Goal: Information Seeking & Learning: Learn about a topic

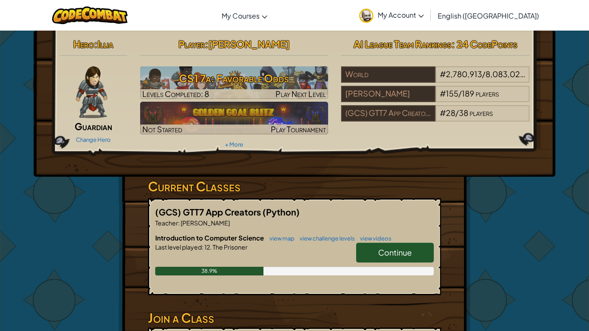
click at [400, 251] on span "Continue" at bounding box center [395, 252] width 34 height 10
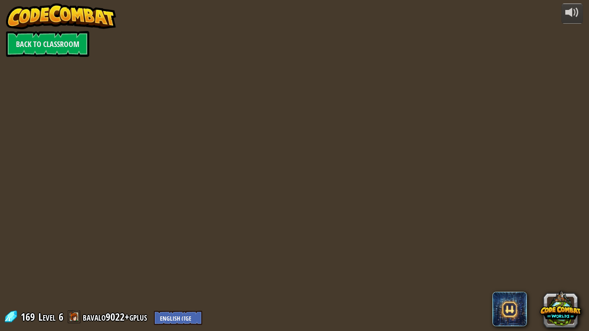
click at [400, 251] on div at bounding box center [294, 165] width 506 height 331
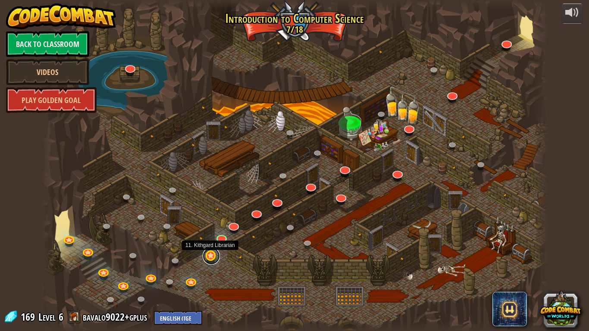
click at [210, 258] on link at bounding box center [211, 255] width 17 height 17
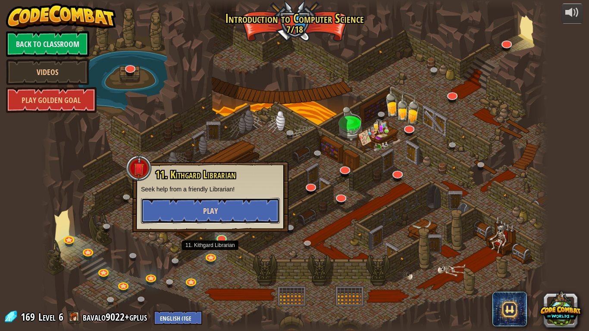
click at [198, 209] on button "Play" at bounding box center [210, 211] width 139 height 26
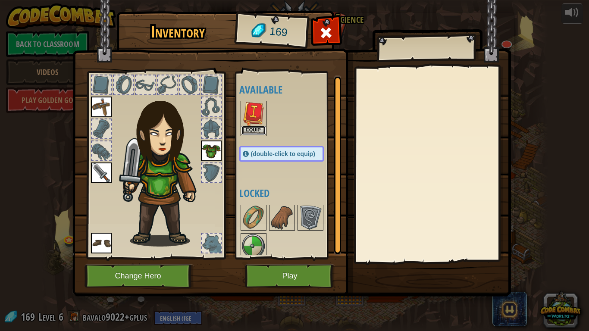
click at [256, 131] on button "Equip" at bounding box center [253, 130] width 24 height 9
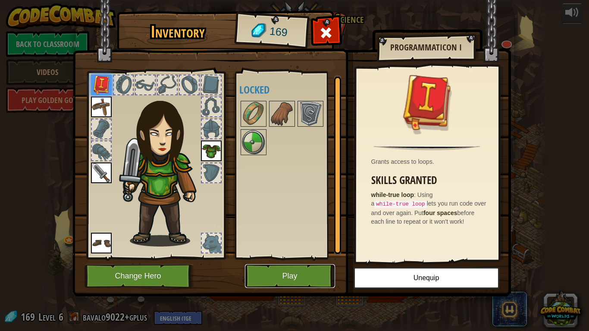
click at [283, 278] on button "Play" at bounding box center [290, 276] width 90 height 24
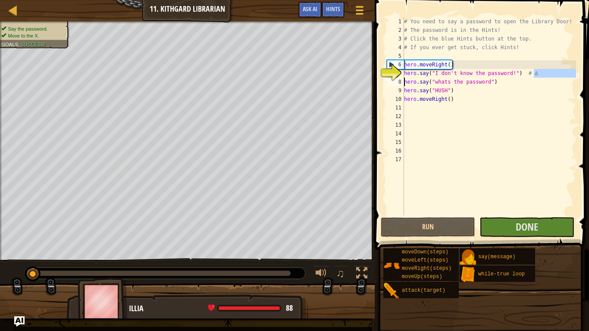
drag, startPoint x: 535, startPoint y: 69, endPoint x: 396, endPoint y: 79, distance: 139.1
click at [396, 79] on div "hero.say("I don't know the password!") # ∆ 1 2 3 4 5 6 7 8 9 10 11 12 13 14 15 …" at bounding box center [480, 116] width 191 height 198
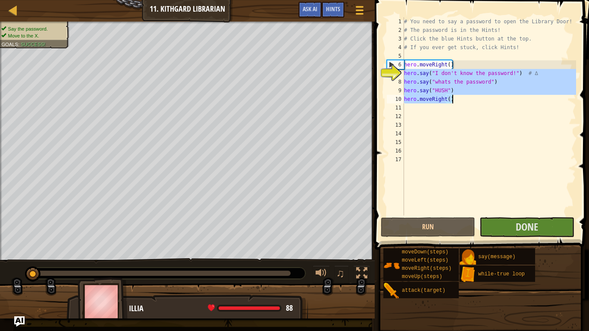
drag, startPoint x: 405, startPoint y: 73, endPoint x: 465, endPoint y: 100, distance: 65.8
click at [465, 100] on div "# You need to say a password to open the Library Door! # The password is in the…" at bounding box center [489, 124] width 174 height 215
type textarea "hero.say("HUSH") hero.moveRight()"
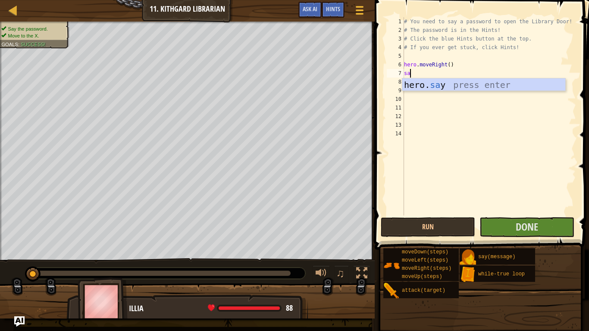
scroll to position [4, 1]
click at [479, 79] on div "hero. say press enter" at bounding box center [483, 97] width 163 height 39
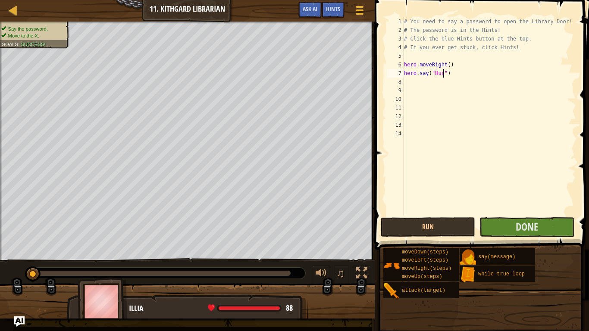
type textarea "hero.say("Hush")"
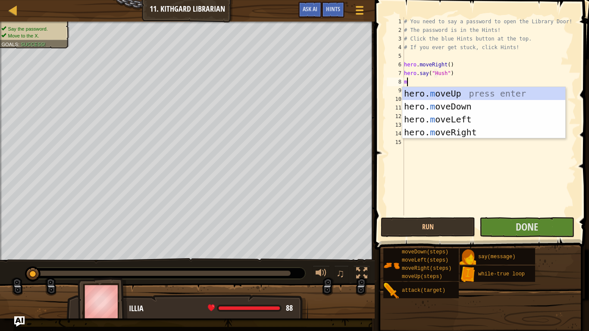
type textarea "mo"
click at [461, 132] on div "hero. mo veUp press enter hero. mo veDown press enter hero. mo veLeft press ent…" at bounding box center [483, 126] width 163 height 78
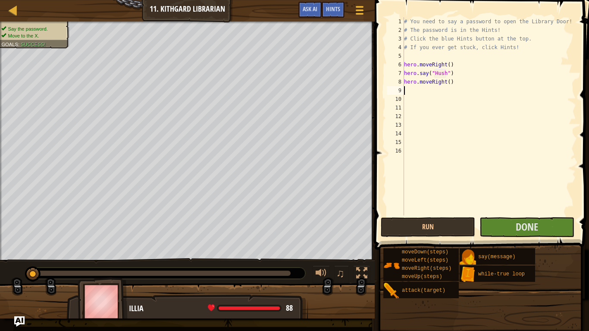
scroll to position [4, 0]
click at [540, 222] on button "Done" at bounding box center [526, 227] width 94 height 20
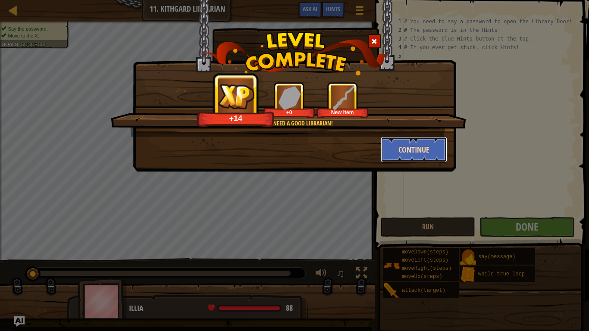
click at [398, 149] on button "Continue" at bounding box center [414, 150] width 67 height 26
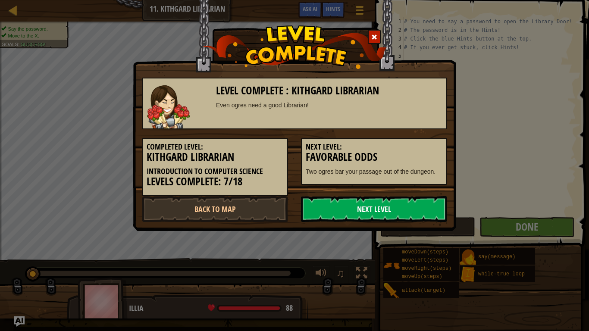
click at [350, 206] on link "Next Level" at bounding box center [374, 209] width 146 height 26
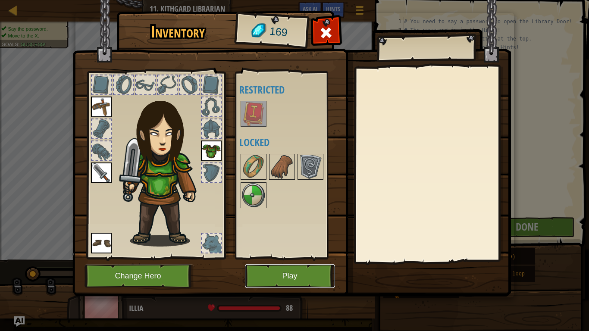
click at [289, 272] on button "Play" at bounding box center [290, 276] width 90 height 24
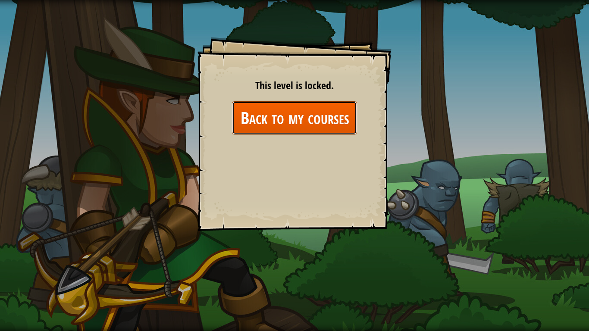
click at [314, 125] on link "Back to my courses" at bounding box center [294, 117] width 125 height 33
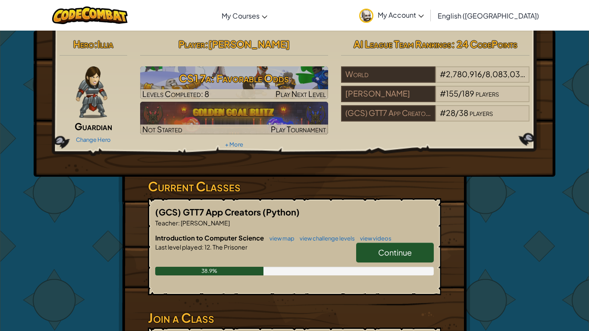
click at [365, 258] on link "Continue" at bounding box center [395, 253] width 78 height 20
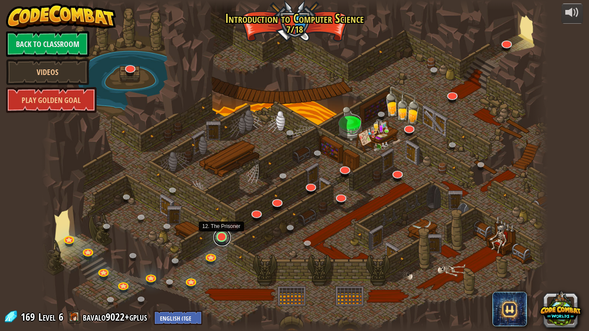
click at [219, 238] on link at bounding box center [221, 237] width 17 height 17
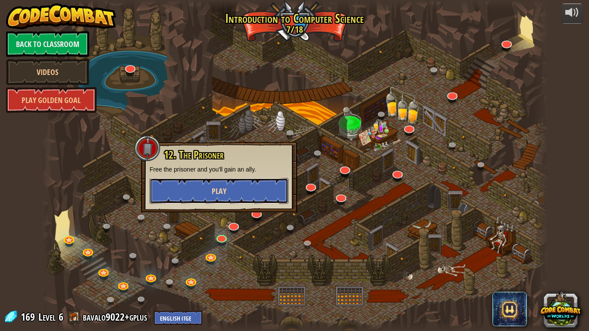
click at [222, 188] on span "Play" at bounding box center [219, 191] width 15 height 11
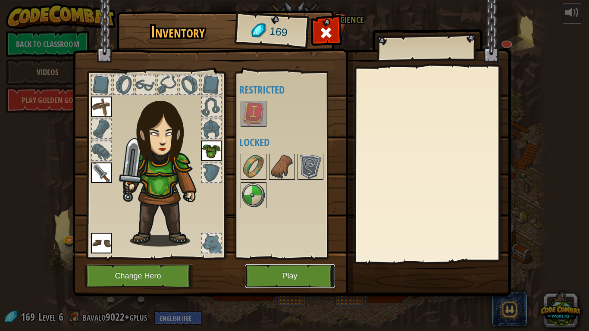
click at [320, 274] on button "Play" at bounding box center [290, 276] width 90 height 24
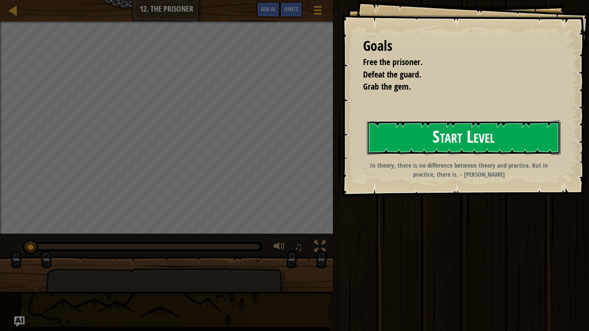
click at [446, 146] on button "Start Level" at bounding box center [464, 138] width 194 height 34
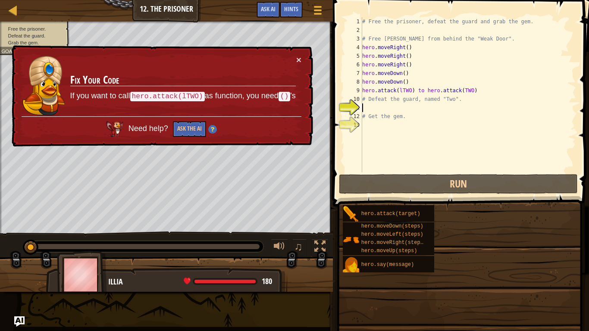
click at [446, 146] on div "# Free the prisoner, defeat the guard and grab the gem. # Free [PERSON_NAME] fr…" at bounding box center [467, 103] width 215 height 172
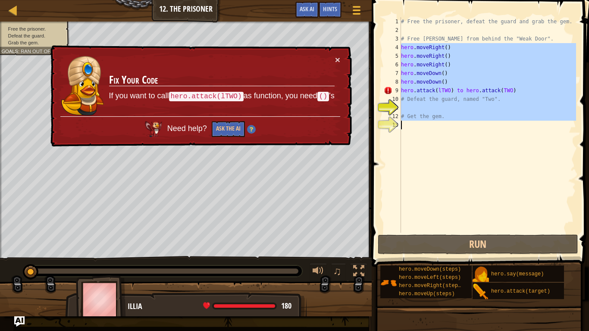
drag, startPoint x: 400, startPoint y: 46, endPoint x: 480, endPoint y: 126, distance: 113.1
click at [480, 126] on div "1 2 3 4 5 6 7 8 9 10 11 12 13 # Free the prisoner, defeat the guard and grab th…" at bounding box center [479, 124] width 194 height 215
type textarea "# Get the gem."
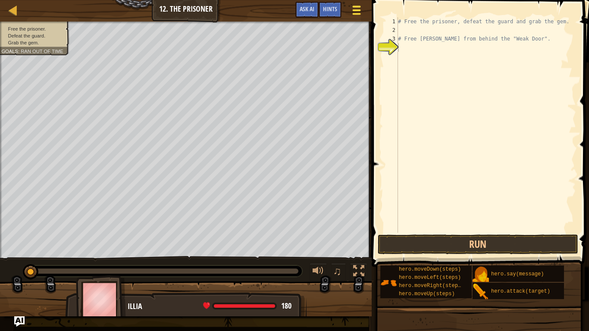
click at [362, 11] on div at bounding box center [356, 10] width 12 height 12
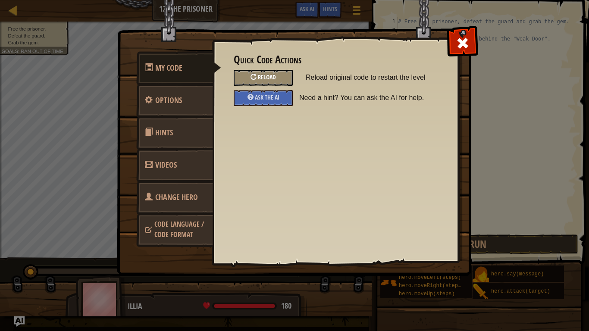
click at [255, 75] on div at bounding box center [253, 77] width 6 height 6
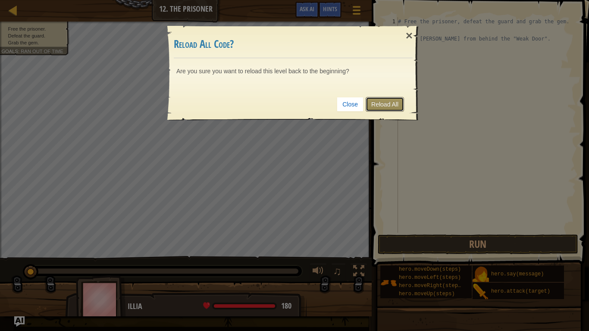
click at [388, 103] on link "Reload All" at bounding box center [384, 104] width 38 height 15
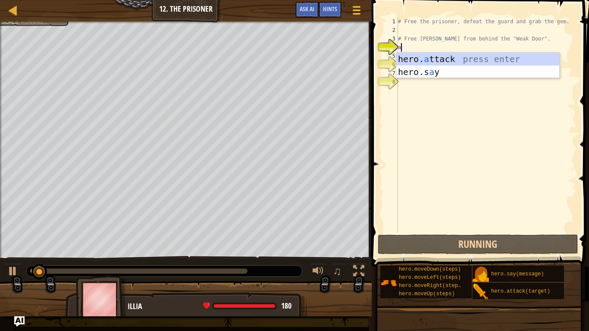
scroll to position [4, 0]
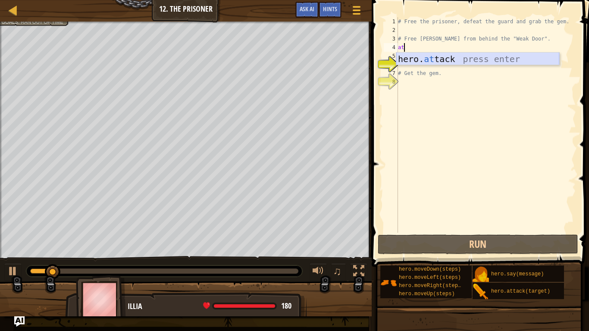
click at [426, 61] on div "hero. at tack press enter" at bounding box center [477, 72] width 163 height 39
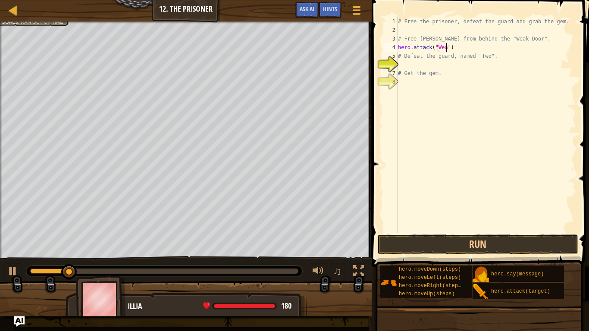
scroll to position [4, 7]
type textarea "hero.attack("Weak Door")"
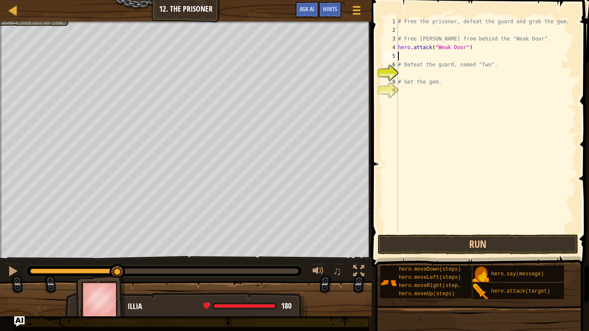
type textarea "hero.attack("Weak Door")"
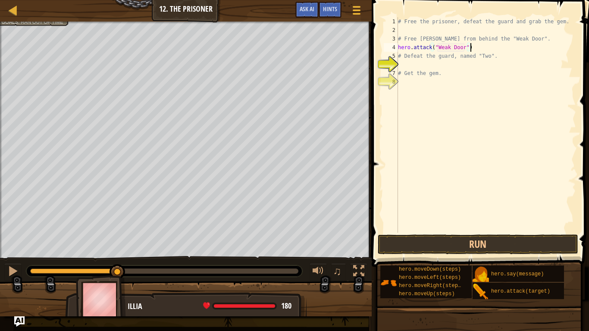
click at [398, 62] on div "# Free the prisoner, defeat the guard and grab the gem. # Free [PERSON_NAME] fr…" at bounding box center [486, 133] width 180 height 233
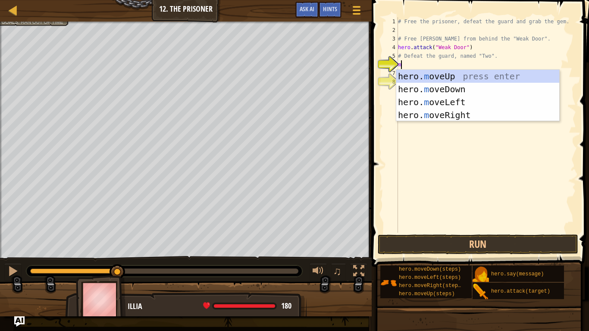
type textarea "mov"
click at [464, 116] on div "hero. mov eUp press enter hero. mov eDown press enter hero. mov eLeft press ent…" at bounding box center [477, 109] width 163 height 78
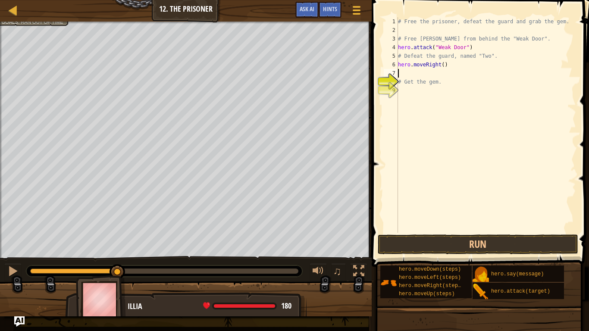
scroll to position [4, 0]
click at [443, 64] on div "# Free the prisoner, defeat the guard and grab the gem. # Free [PERSON_NAME] fr…" at bounding box center [486, 133] width 180 height 233
type textarea "hero.moveRight(3)"
click at [454, 69] on div "# Free the prisoner, defeat the guard and grab the gem. # Free [PERSON_NAME] fr…" at bounding box center [486, 133] width 180 height 233
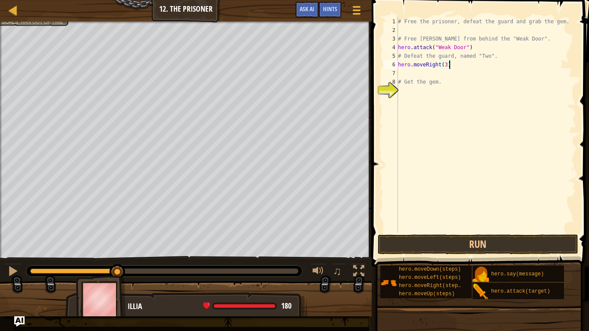
scroll to position [4, 0]
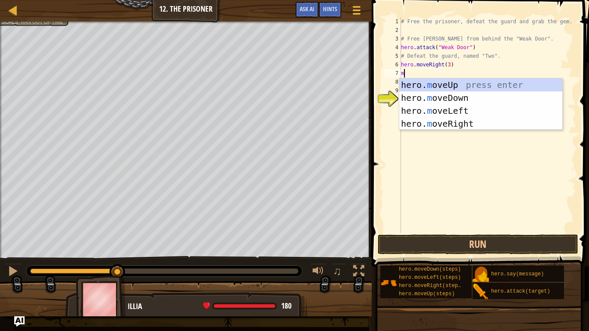
type textarea "mo"
click at [456, 98] on div "hero. mo veUp press enter hero. mo veDown press enter hero. mo veLeft press ent…" at bounding box center [480, 117] width 163 height 78
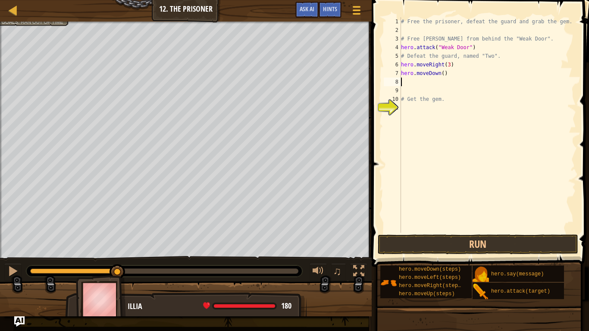
click at [444, 70] on div "# Free the prisoner, defeat the guard and grab the gem. # Free [PERSON_NAME] fr…" at bounding box center [487, 133] width 177 height 233
type textarea "hero.moveDown(3)"
click at [413, 86] on div "# Free the prisoner, defeat the guard and grab the gem. # Free [PERSON_NAME] fr…" at bounding box center [487, 133] width 177 height 233
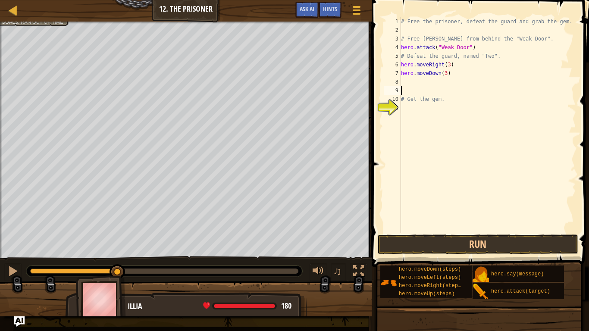
click at [408, 75] on div "# Free the prisoner, defeat the guard and grab the gem. # Free [PERSON_NAME] fr…" at bounding box center [487, 133] width 177 height 233
type textarea "hero.moveDown(3)"
click at [407, 86] on div "# Free the prisoner, defeat the guard and grab the gem. # Free [PERSON_NAME] fr…" at bounding box center [487, 133] width 177 height 233
click at [403, 79] on div "# Free the prisoner, defeat the guard and grab the gem. # Free [PERSON_NAME] fr…" at bounding box center [487, 133] width 177 height 233
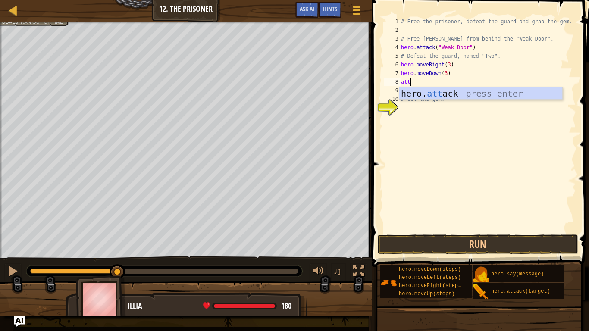
scroll to position [4, 1]
click at [445, 97] on div "hero. att ack press enter" at bounding box center [480, 106] width 163 height 39
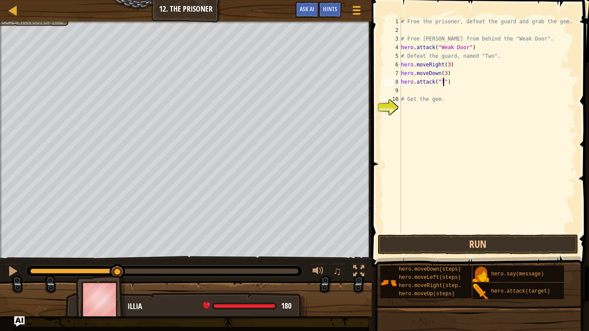
scroll to position [4, 7]
click at [469, 239] on button "Run" at bounding box center [478, 244] width 201 height 20
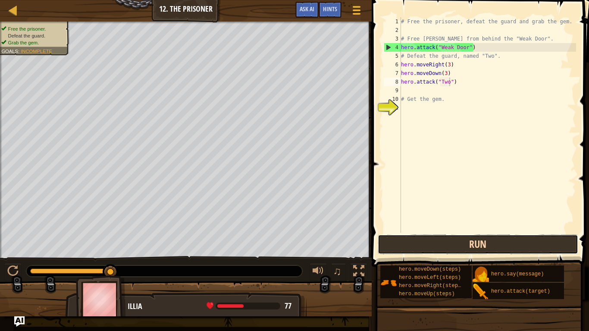
click at [469, 239] on button "Run" at bounding box center [478, 244] width 201 height 20
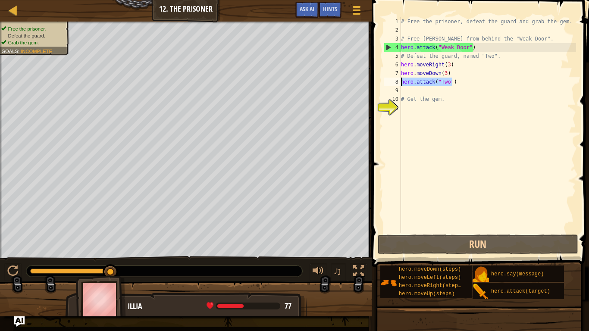
drag, startPoint x: 453, startPoint y: 81, endPoint x: 399, endPoint y: 82, distance: 54.3
click at [399, 82] on div "hero.attack("Two") 1 2 3 4 5 6 7 8 9 10 11 # Free the prisoner, defeat the guar…" at bounding box center [479, 124] width 194 height 215
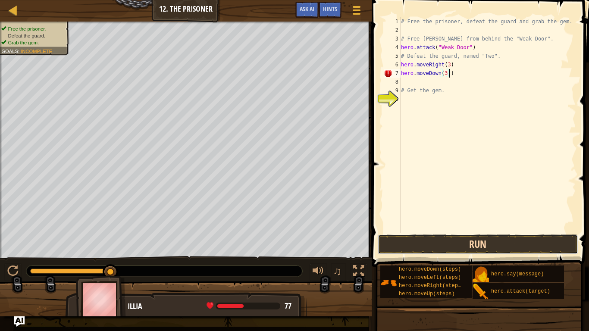
click at [440, 243] on button "Run" at bounding box center [478, 244] width 201 height 20
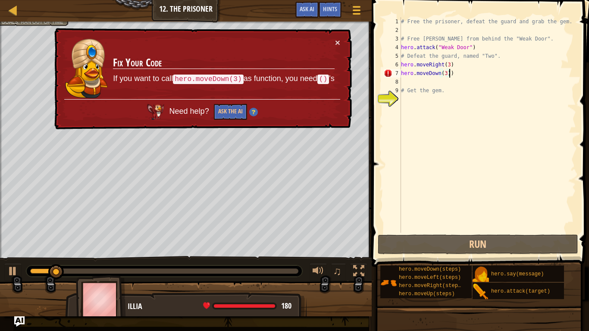
click at [337, 36] on div "× Fix Your Code If you want to call hero.moveDown(3) as function, you need () '…" at bounding box center [202, 79] width 299 height 102
type textarea "hero.moveDown(3)"
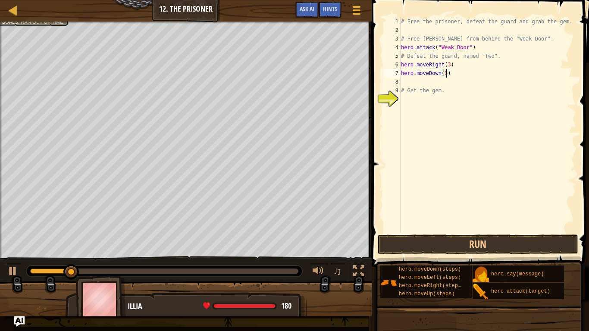
click at [467, 78] on div "# Free the prisoner, defeat the guard and grab the gem. # Free [PERSON_NAME] fr…" at bounding box center [487, 133] width 177 height 233
click at [500, 244] on button "Run" at bounding box center [478, 244] width 201 height 20
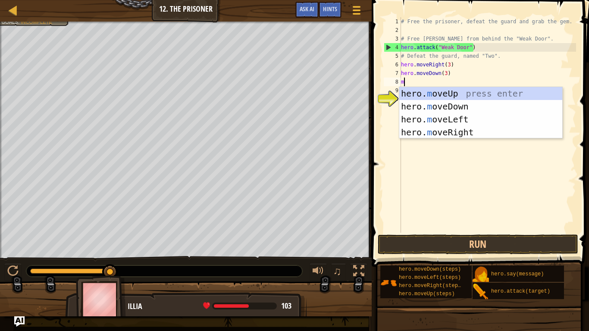
type textarea "mo"
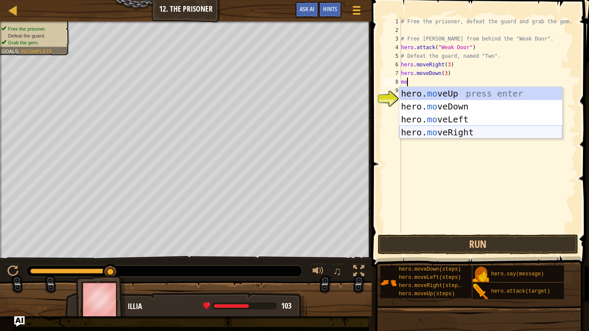
click at [434, 134] on div "hero. mo veUp press enter hero. mo veDown press enter hero. mo veLeft press ent…" at bounding box center [480, 126] width 163 height 78
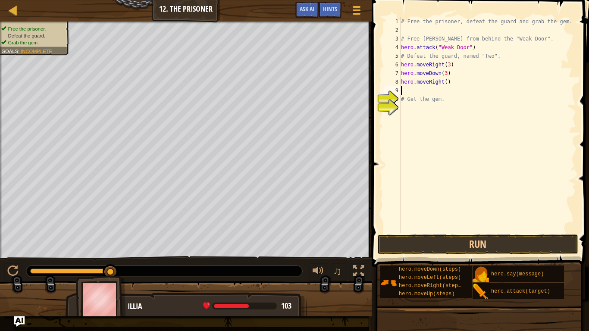
scroll to position [4, 0]
click at [443, 236] on button "Run" at bounding box center [478, 244] width 201 height 20
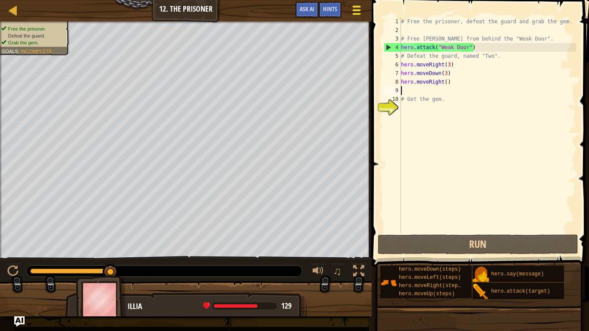
click at [357, 11] on span at bounding box center [356, 10] width 8 height 2
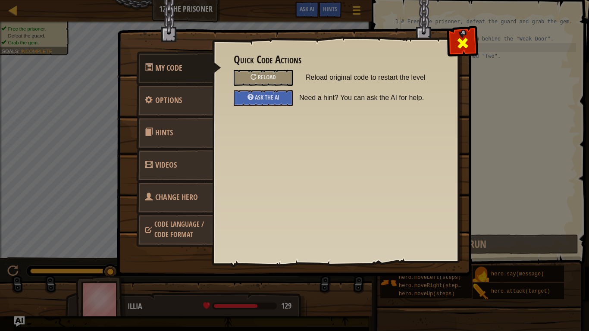
click at [463, 38] on span at bounding box center [463, 43] width 14 height 14
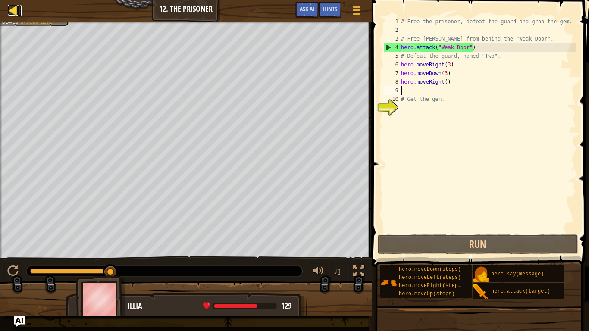
click at [9, 8] on div at bounding box center [13, 10] width 11 height 11
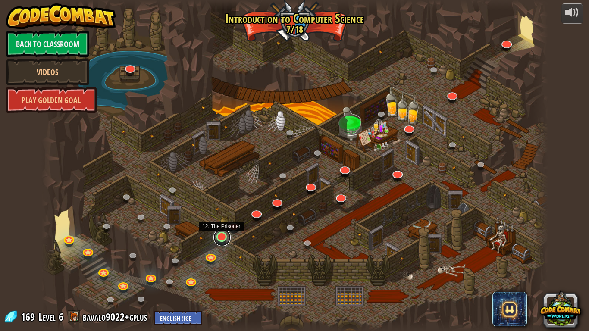
click at [221, 237] on link at bounding box center [221, 237] width 17 height 17
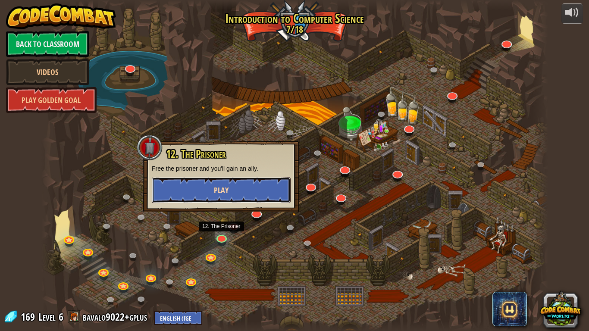
click at [213, 189] on button "Play" at bounding box center [221, 190] width 139 height 26
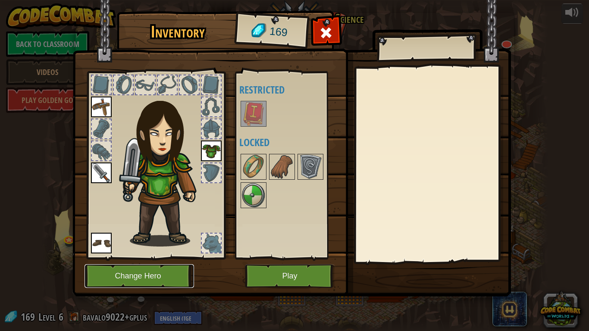
click at [162, 278] on button "Change Hero" at bounding box center [138, 276] width 109 height 24
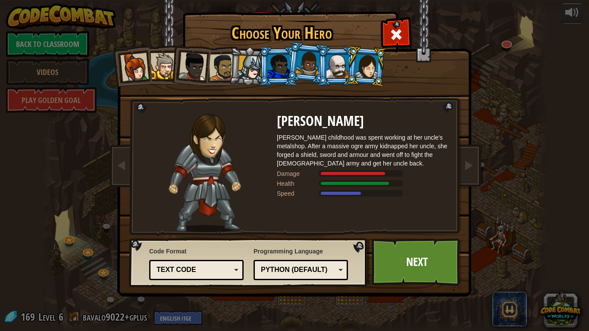
click at [326, 67] on div at bounding box center [337, 66] width 22 height 23
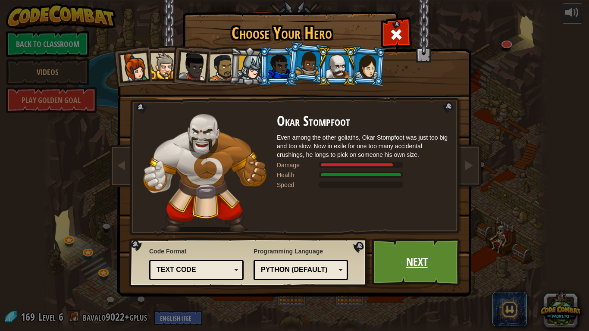
click at [420, 268] on link "Next" at bounding box center [416, 261] width 90 height 47
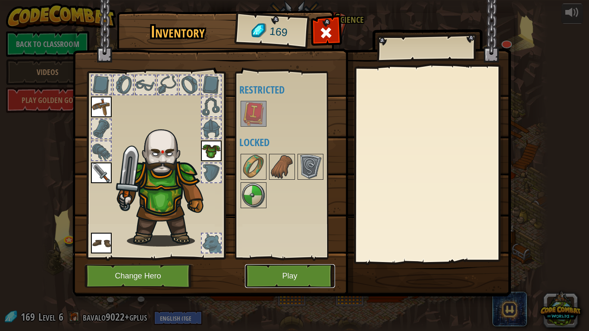
click at [303, 268] on button "Play" at bounding box center [290, 276] width 90 height 24
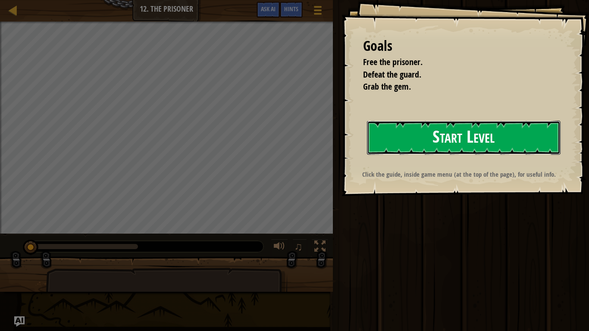
click at [426, 131] on button "Start Level" at bounding box center [464, 138] width 194 height 34
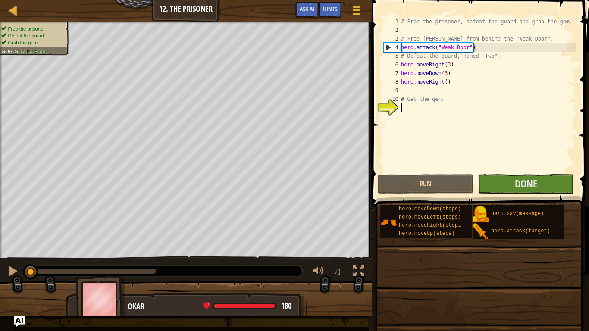
click at [399, 93] on div "9" at bounding box center [392, 90] width 17 height 9
type textarea "# Get the gem."
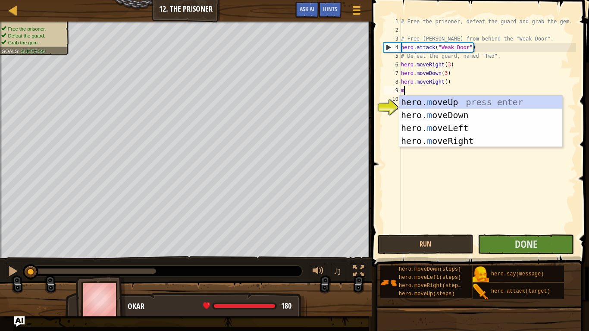
scroll to position [4, 0]
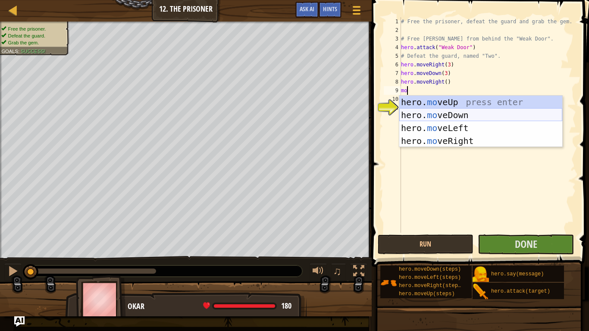
type textarea "m"
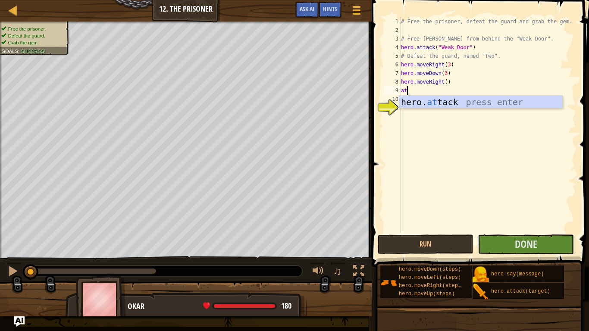
scroll to position [4, 1]
click at [465, 97] on div "hero. att ack press enter" at bounding box center [480, 115] width 163 height 39
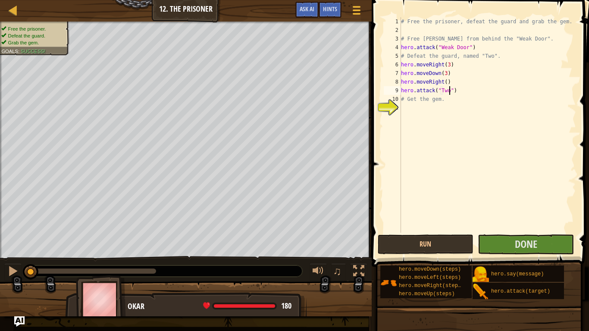
scroll to position [4, 7]
type textarea "hero.attack("Two")"
click at [509, 247] on button "Done" at bounding box center [526, 244] width 96 height 20
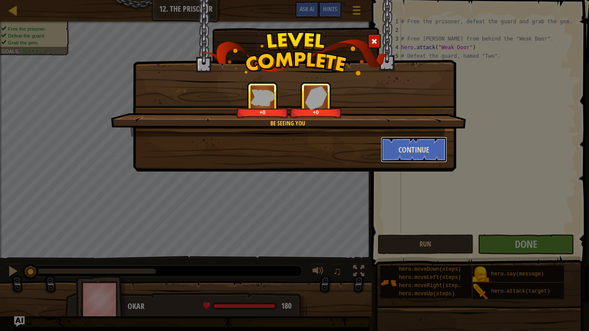
click at [397, 147] on button "Continue" at bounding box center [414, 150] width 67 height 26
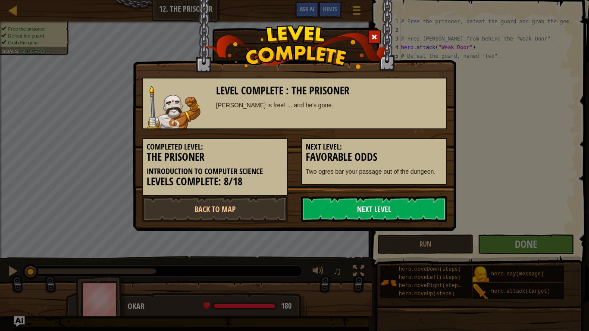
click at [322, 208] on link "Next Level" at bounding box center [374, 209] width 146 height 26
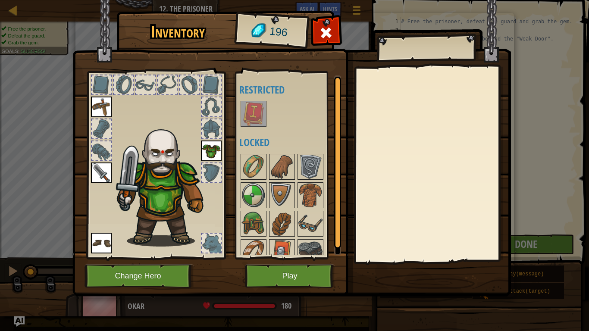
click at [322, 208] on div at bounding box center [290, 210] width 102 height 114
click at [293, 278] on button "Play" at bounding box center [290, 276] width 90 height 24
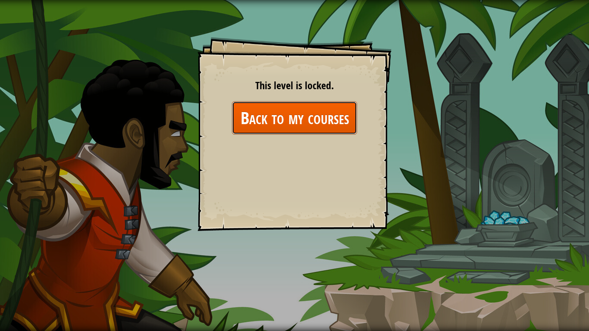
click at [262, 111] on link "Back to my courses" at bounding box center [294, 117] width 125 height 33
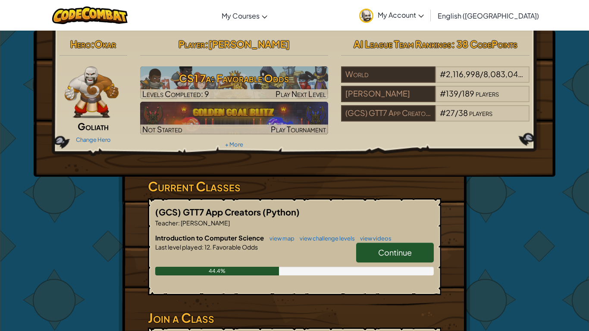
click at [417, 255] on link "Continue" at bounding box center [395, 253] width 78 height 20
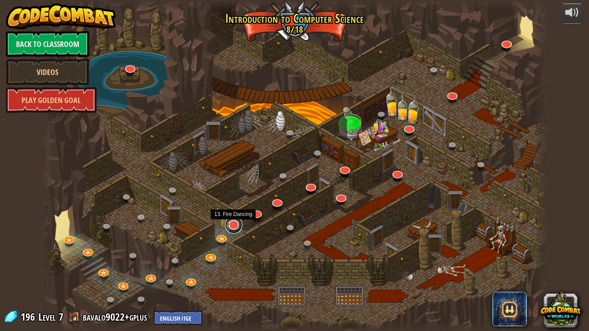
click at [231, 228] on link at bounding box center [233, 224] width 17 height 17
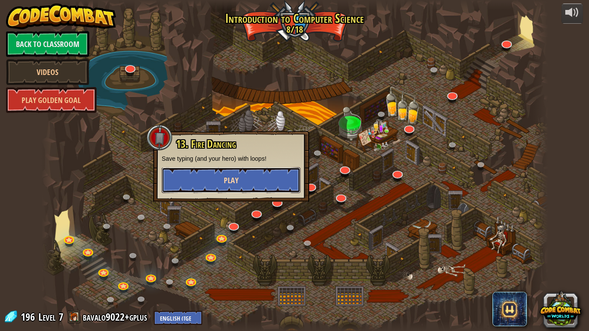
click at [239, 175] on button "Play" at bounding box center [231, 180] width 139 height 26
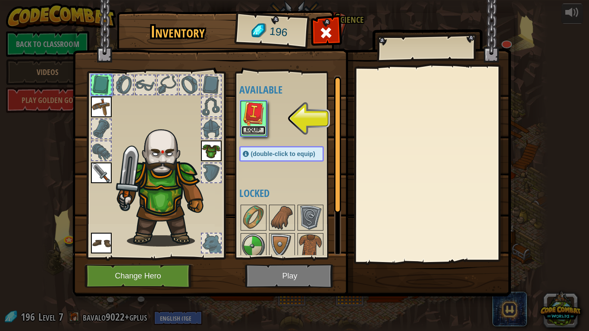
click at [251, 128] on button "Equip" at bounding box center [253, 130] width 24 height 9
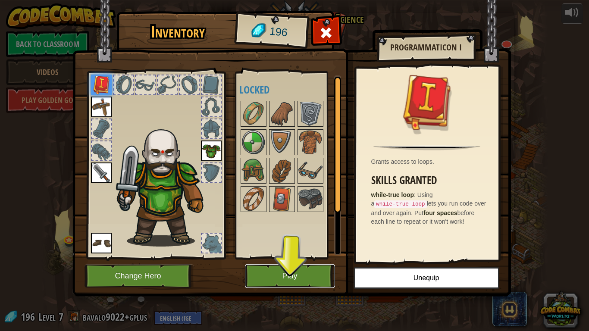
click at [288, 278] on button "Play" at bounding box center [290, 276] width 90 height 24
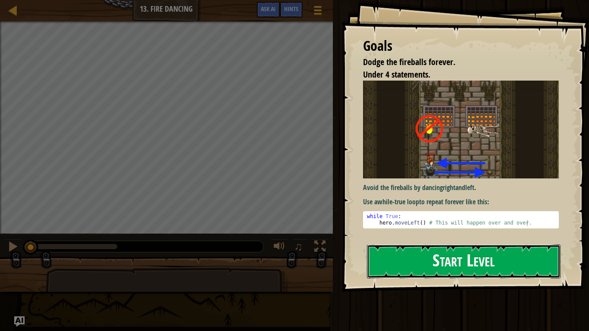
click at [443, 245] on button "Start Level" at bounding box center [464, 261] width 194 height 34
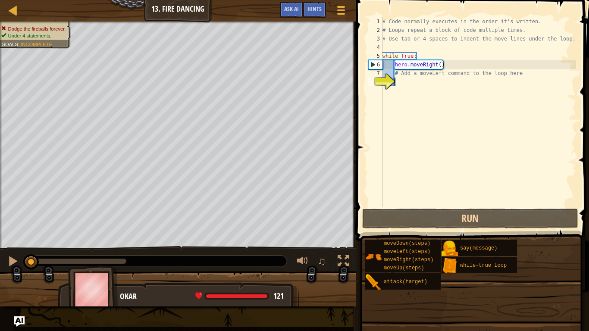
click at [431, 80] on div "# Code normally executes in the order it's written. # Loops repeat a block of c…" at bounding box center [478, 120] width 195 height 207
type textarea "mo"
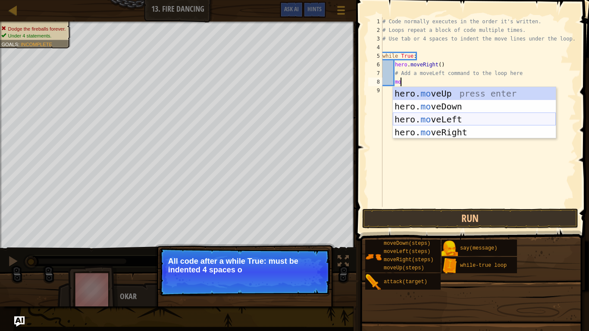
click at [441, 120] on div "hero. mo veUp press enter hero. mo veDown press enter hero. mo veLeft press ent…" at bounding box center [474, 126] width 163 height 78
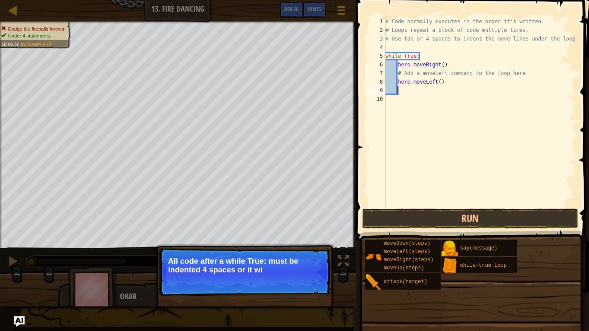
scroll to position [4, 1]
click at [445, 216] on button "Run" at bounding box center [470, 219] width 216 height 20
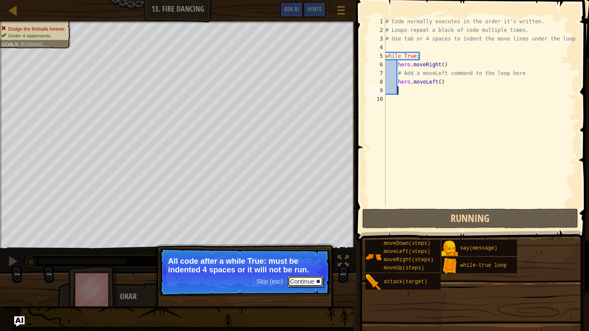
click at [305, 278] on button "Continue" at bounding box center [305, 281] width 36 height 11
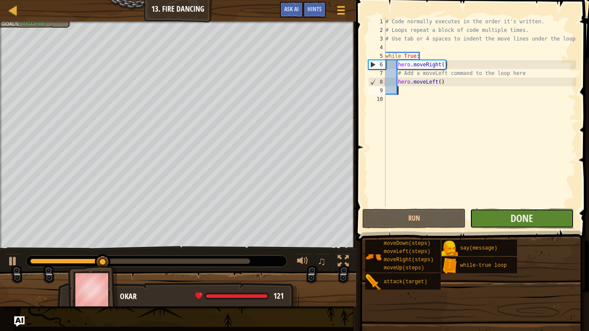
click at [541, 216] on button "Done" at bounding box center [521, 219] width 103 height 20
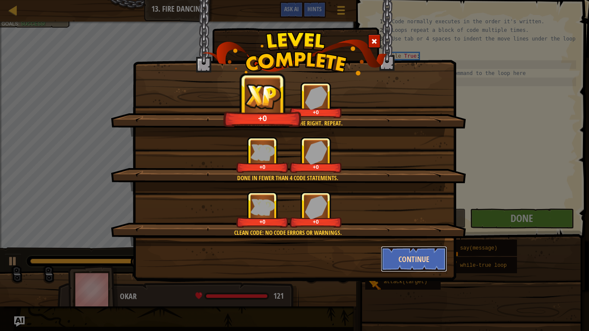
click at [415, 256] on button "Continue" at bounding box center [414, 259] width 67 height 26
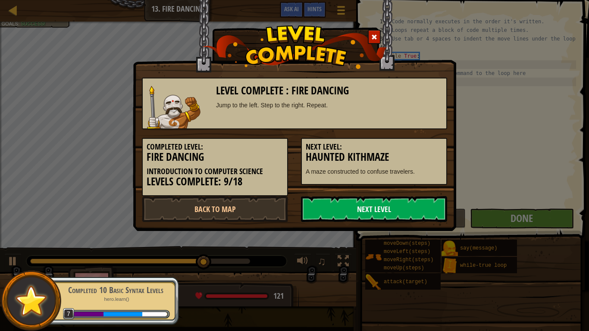
click at [313, 201] on link "Next Level" at bounding box center [374, 209] width 146 height 26
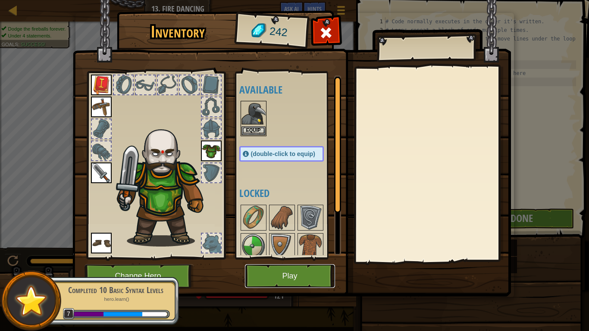
click at [305, 270] on button "Play" at bounding box center [290, 276] width 90 height 24
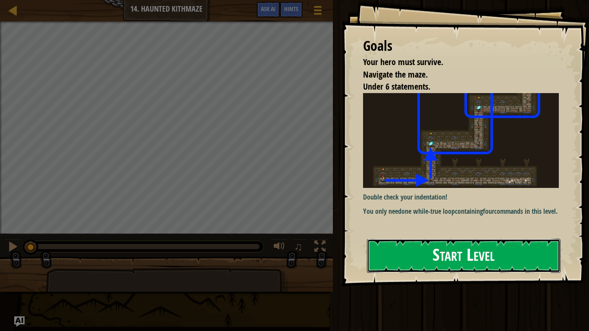
click at [409, 257] on button "Start Level" at bounding box center [464, 256] width 194 height 34
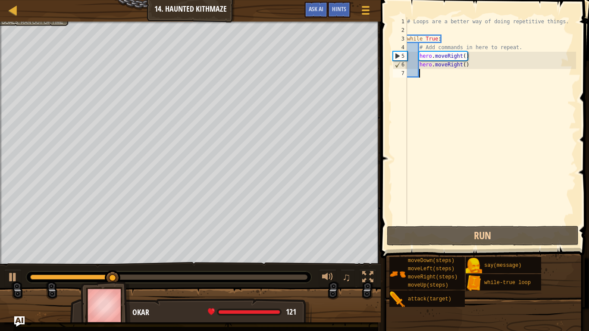
click at [466, 54] on div "# Loops are a better way of doing repetitive things. while True : # Add command…" at bounding box center [490, 129] width 171 height 224
click at [464, 54] on div "# Loops are a better way of doing repetitive things. while True : # Add command…" at bounding box center [490, 129] width 171 height 224
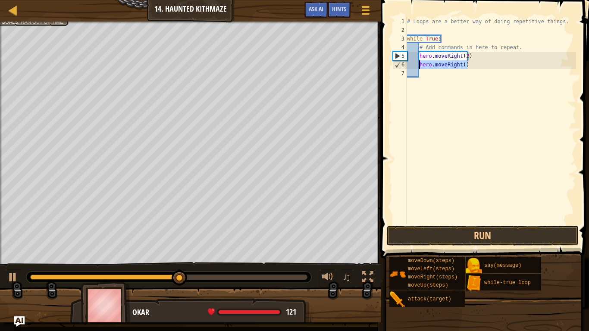
drag, startPoint x: 471, startPoint y: 66, endPoint x: 419, endPoint y: 62, distance: 52.7
click at [419, 62] on div "# Loops are a better way of doing repetitive things. while True : # Add command…" at bounding box center [490, 129] width 171 height 224
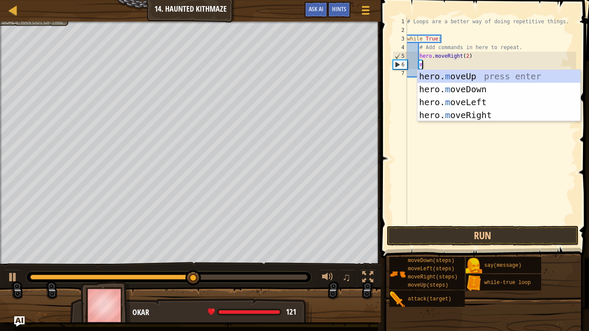
type textarea "mo"
click at [440, 78] on div "hero. mo veUp press enter hero. mo veDown press enter hero. mo veLeft press ent…" at bounding box center [498, 109] width 163 height 78
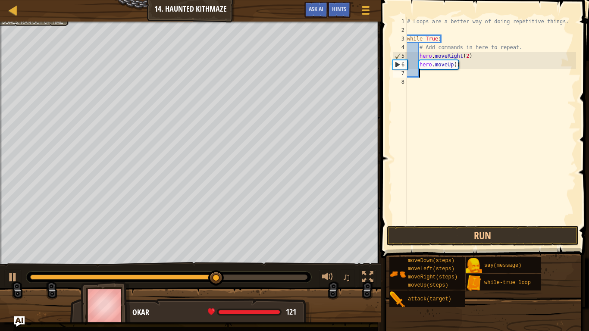
click at [455, 63] on div "# Loops are a better way of doing repetitive things. while True : # Add command…" at bounding box center [490, 129] width 171 height 224
type textarea "hero.moveUp(2)"
click at [461, 234] on button "Run" at bounding box center [483, 236] width 192 height 20
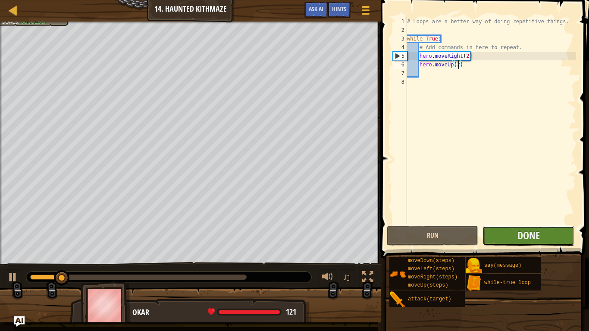
click at [516, 236] on button "Done" at bounding box center [527, 236] width 91 height 20
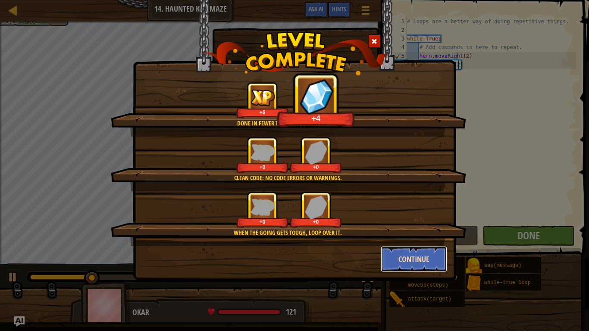
click at [405, 262] on button "Continue" at bounding box center [414, 259] width 67 height 26
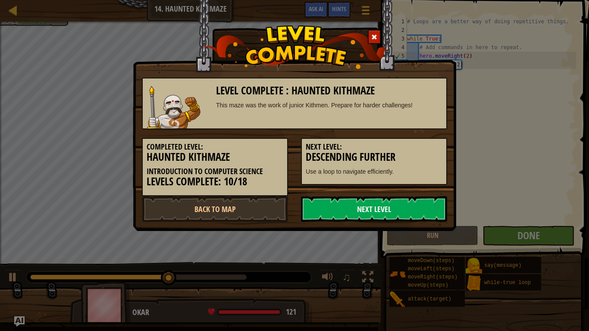
click at [361, 207] on link "Next Level" at bounding box center [374, 209] width 146 height 26
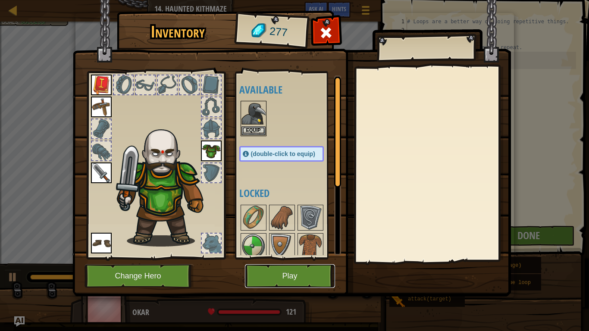
click at [252, 272] on button "Play" at bounding box center [290, 276] width 90 height 24
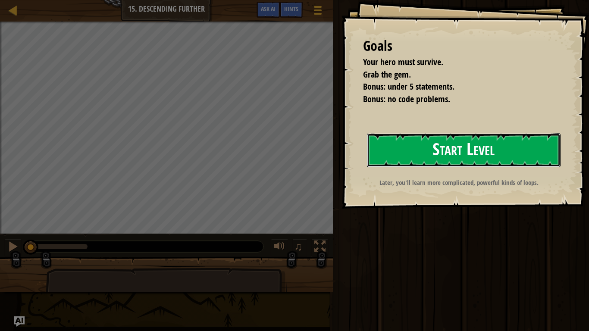
click at [469, 151] on button "Start Level" at bounding box center [464, 150] width 194 height 34
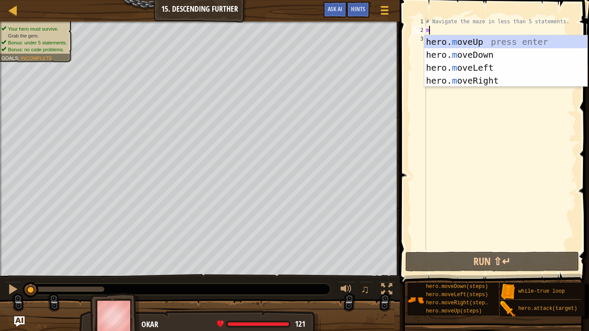
type textarea "mo"
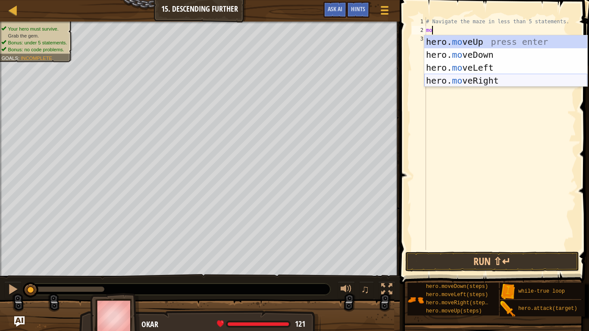
click at [480, 76] on div "hero. mo veUp press enter hero. mo veDown press enter hero. mo veLeft press ent…" at bounding box center [505, 74] width 163 height 78
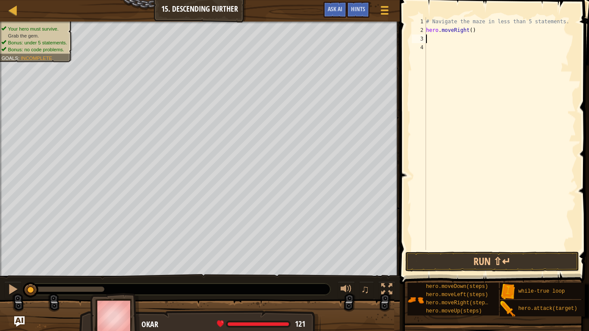
scroll to position [4, 0]
click at [470, 27] on div "# Navigate the maze in less than 5 statements. hero . moveRight ( )" at bounding box center [500, 142] width 152 height 250
type textarea "hero.moveRight(2)"
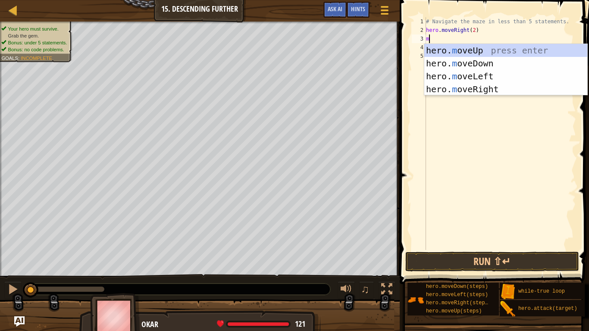
type textarea "mo"
click at [478, 62] on div "hero. mo veUp press enter hero. mo veDown press enter hero. mo veLeft press ent…" at bounding box center [505, 83] width 163 height 78
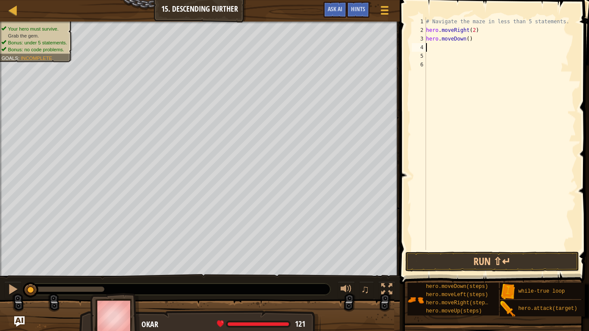
scroll to position [4, 0]
type textarea "mo"
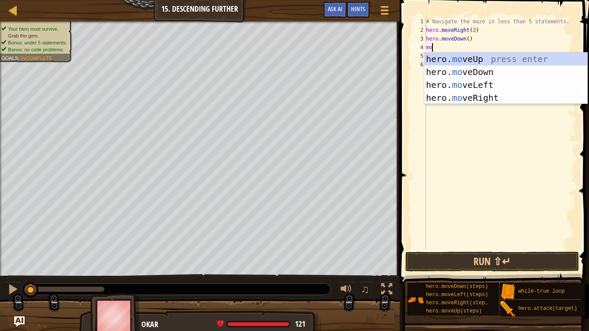
scroll to position [4, 0]
click at [497, 98] on div "hero. mo veUp press enter hero. mo veDown press enter hero. mo veLeft press ent…" at bounding box center [505, 92] width 163 height 78
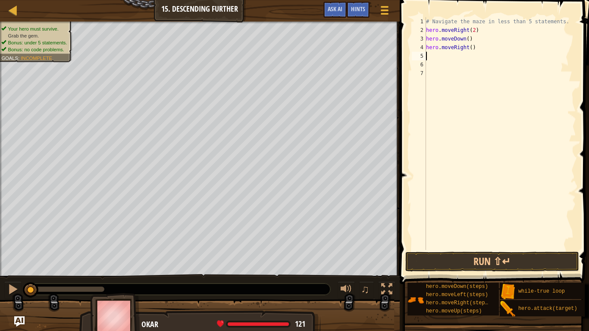
click at [471, 50] on div "# Navigate the maze in less than 5 statements. hero . moveRight ( 2 ) hero . mo…" at bounding box center [500, 142] width 152 height 250
type textarea "hero.moveRight(2)"
type textarea "o"
type textarea "mo"
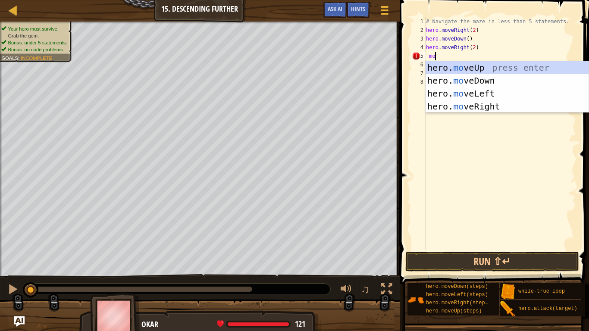
scroll to position [4, 1]
click at [490, 81] on div "hero. mo veUp press enter hero. mo veDown press enter hero. mo veLeft press ent…" at bounding box center [506, 100] width 163 height 78
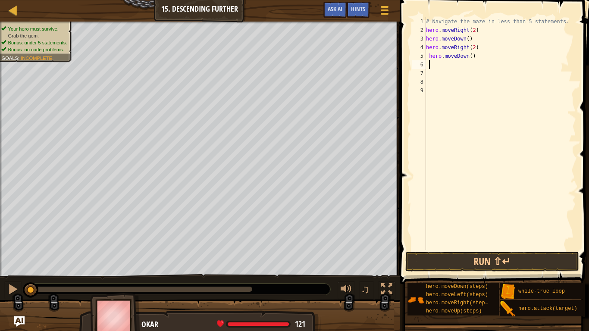
scroll to position [4, 0]
type textarea "mo"
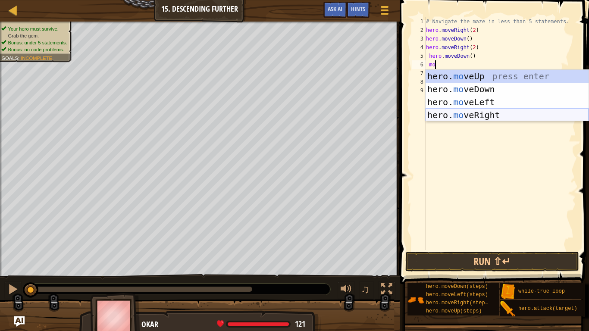
click at [488, 113] on div "hero. mo veUp press enter hero. mo veDown press enter hero. mo veLeft press ent…" at bounding box center [506, 109] width 163 height 78
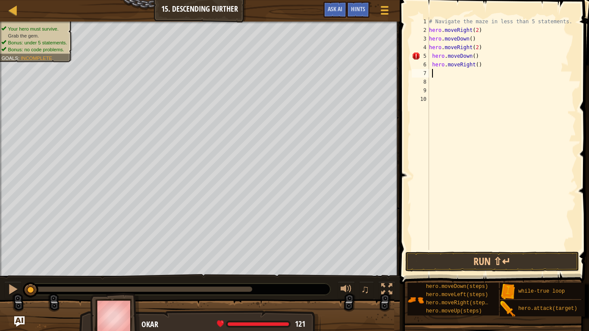
scroll to position [4, 0]
click at [478, 65] on div "# Navigate the maze in less than 5 statements. hero . moveRight ( 2 ) hero . mo…" at bounding box center [501, 142] width 149 height 250
type textarea "hero.moveRight(2)"
click at [519, 261] on button "Run ⇧↵" at bounding box center [492, 262] width 174 height 20
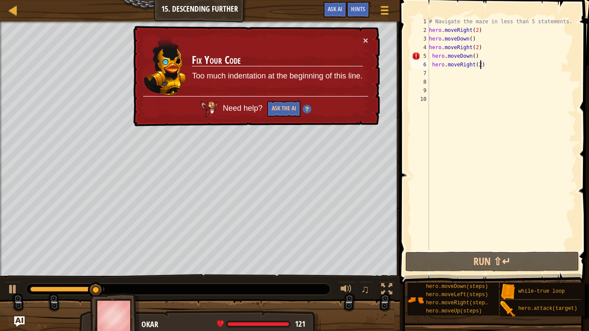
click at [367, 32] on div "× Fix Your Code Too much indentation at the beginning of this line. Need help? …" at bounding box center [255, 76] width 248 height 101
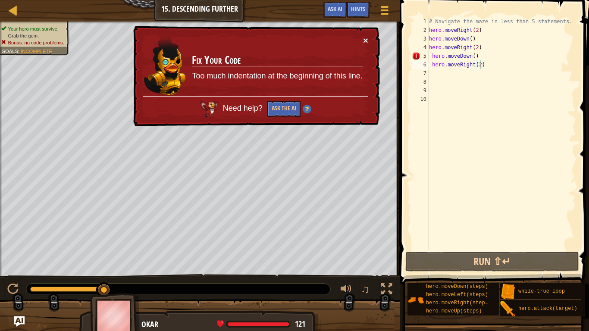
click at [367, 36] on button "×" at bounding box center [365, 40] width 5 height 9
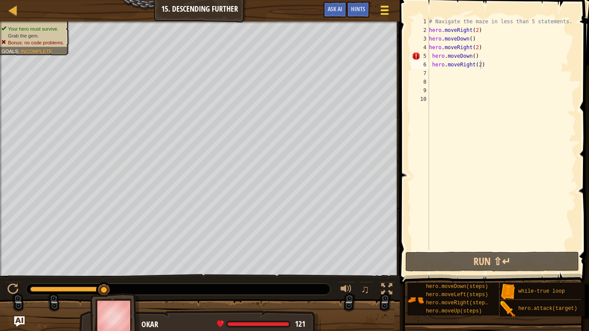
click at [381, 10] on span at bounding box center [384, 10] width 8 height 2
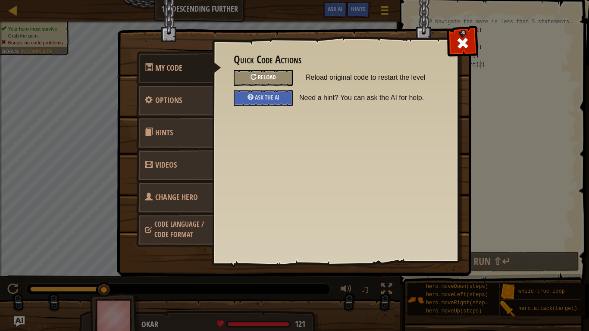
click at [276, 80] on div "Reload" at bounding box center [263, 78] width 59 height 16
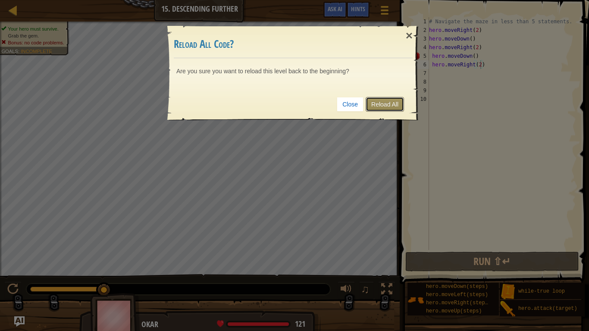
click at [380, 99] on link "Reload All" at bounding box center [384, 104] width 38 height 15
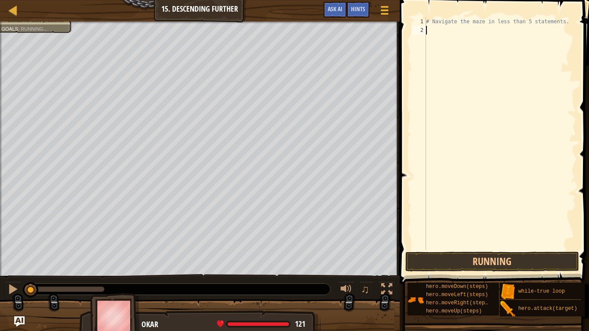
scroll to position [4, 0]
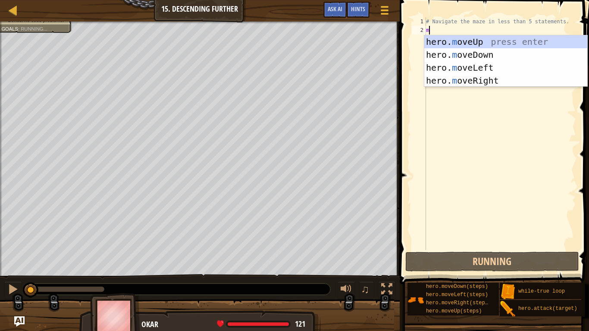
type textarea "mo"
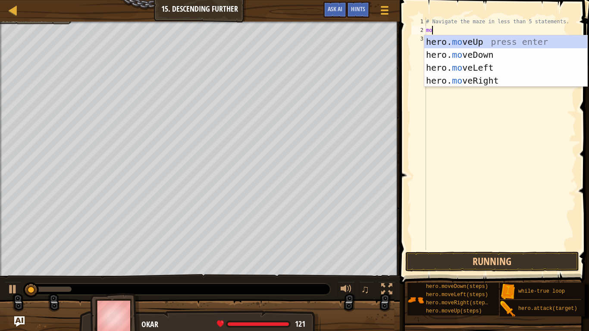
scroll to position [4, 0]
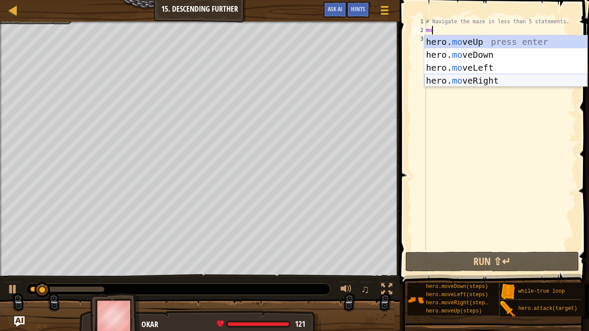
click at [488, 81] on div "hero. mo veUp press enter hero. mo veDown press enter hero. mo veLeft press ent…" at bounding box center [505, 74] width 163 height 78
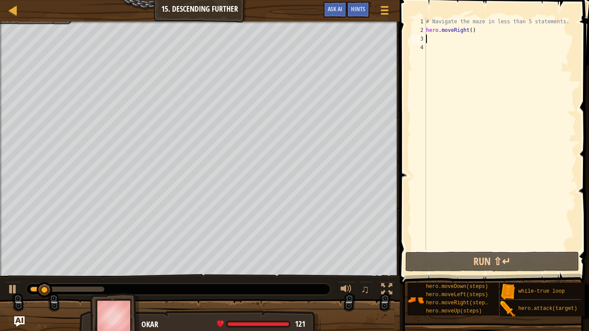
scroll to position [4, 0]
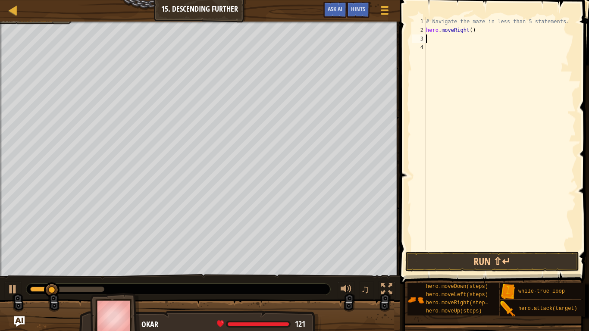
click at [471, 31] on div "# Navigate the maze in less than 5 statements. hero . moveRight ( )" at bounding box center [500, 142] width 152 height 250
type textarea "hero.moveRight(2)"
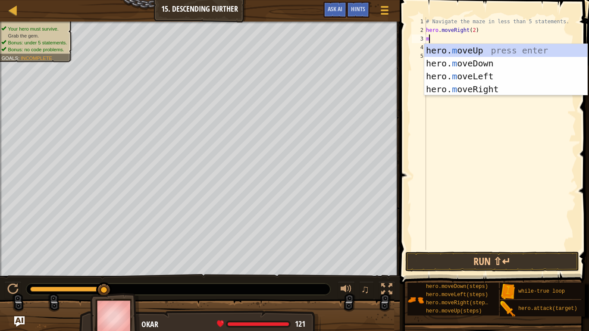
type textarea "mo"
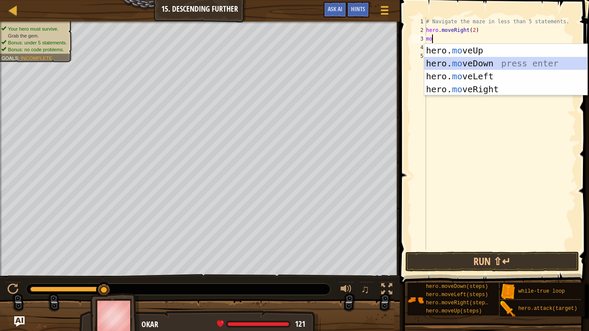
click at [495, 62] on div "hero. mo veUp press enter hero. mo veDown press enter hero. mo veLeft press ent…" at bounding box center [505, 83] width 163 height 78
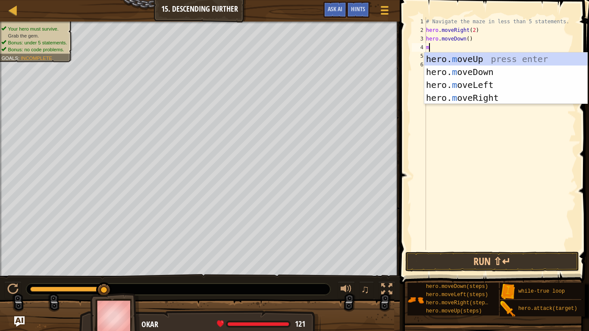
type textarea "mo"
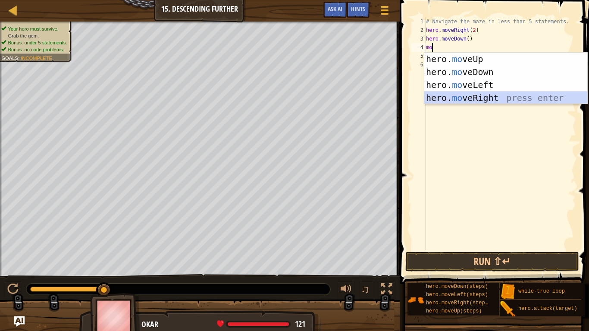
click at [499, 97] on div "hero. mo veUp press enter hero. mo veDown press enter hero. mo veLeft press ent…" at bounding box center [505, 92] width 163 height 78
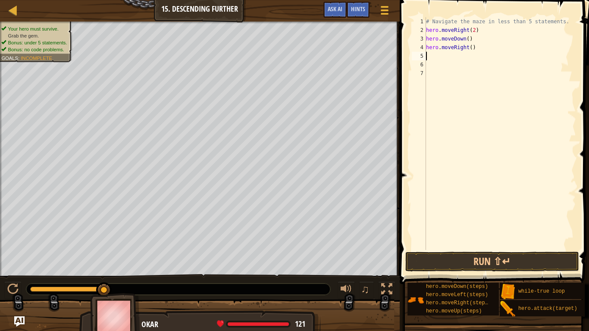
click at [471, 47] on div "# Navigate the maze in less than 5 statements. hero . moveRight ( 2 ) hero . mo…" at bounding box center [500, 142] width 152 height 250
type textarea "hero.moveRight(2)"
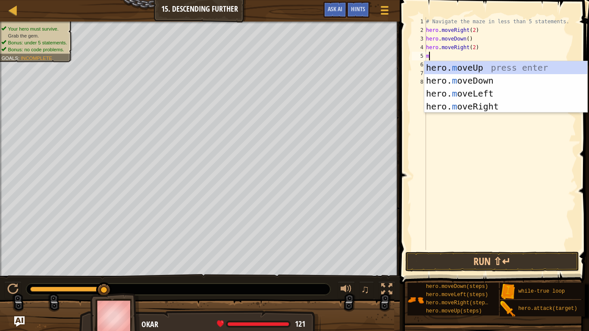
type textarea "mo"
click at [474, 78] on div "hero. mo veUp press enter hero. mo veDown press enter hero. mo veLeft press ent…" at bounding box center [505, 100] width 163 height 78
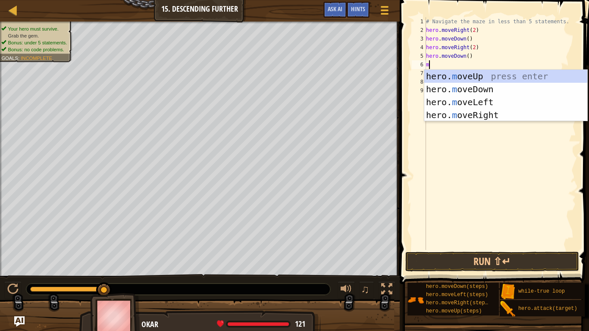
type textarea "mo"
click at [482, 111] on div "hero. mo veUp press enter hero. mo veDown press enter hero. mo veLeft press ent…" at bounding box center [505, 109] width 163 height 78
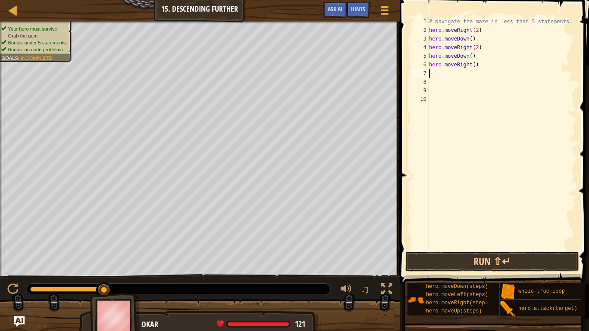
scroll to position [4, 0]
click at [475, 63] on div "# Navigate the maze in less than 5 statements. hero . moveRight ( 2 ) hero . mo…" at bounding box center [501, 142] width 149 height 250
type textarea "hero.moveRight(2)"
click at [531, 263] on button "Run ⇧↵" at bounding box center [492, 262] width 174 height 20
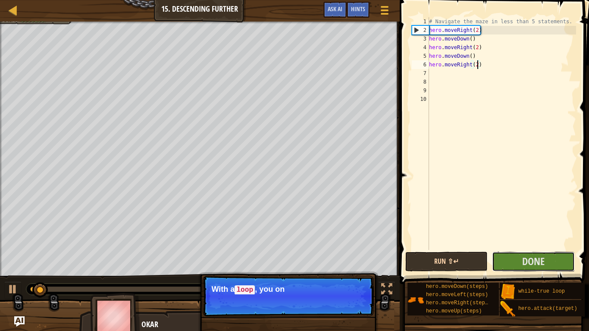
click at [531, 263] on span "Done" at bounding box center [533, 261] width 22 height 14
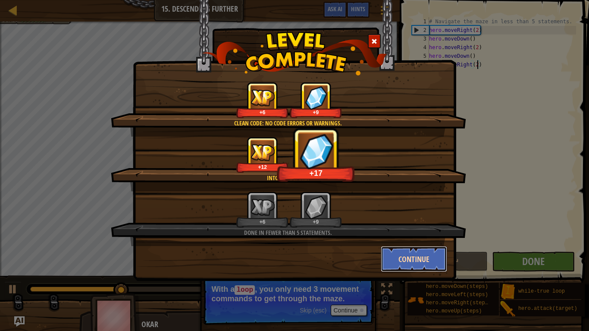
click at [400, 256] on button "Continue" at bounding box center [414, 259] width 67 height 26
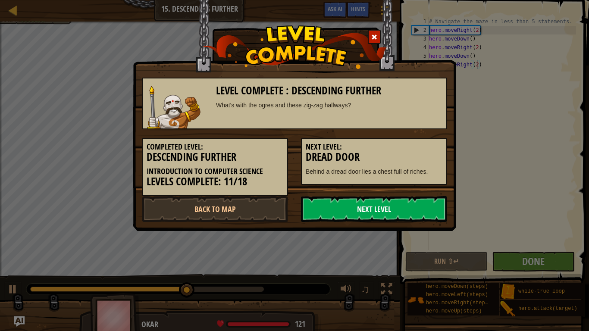
click at [340, 206] on link "Next Level" at bounding box center [374, 209] width 146 height 26
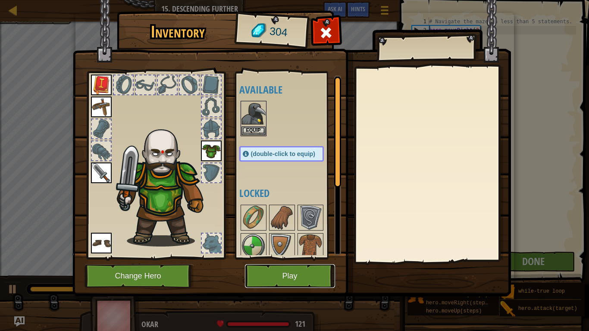
click at [309, 278] on button "Play" at bounding box center [290, 276] width 90 height 24
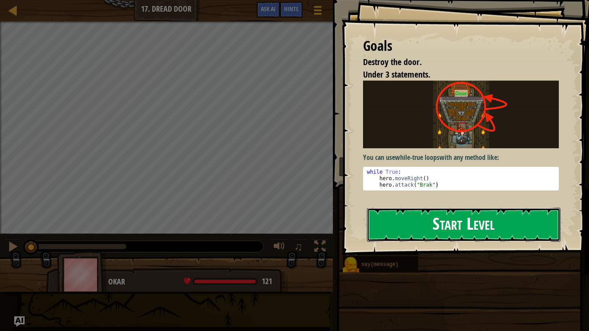
click at [490, 222] on button "Start Level" at bounding box center [464, 225] width 194 height 34
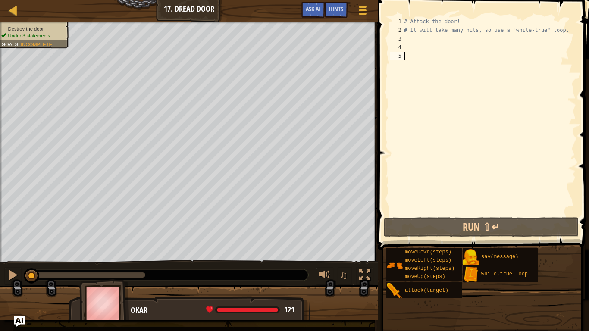
click at [408, 39] on div "# Attack the door! # It will take many hits, so use a "while-true" loop." at bounding box center [489, 124] width 174 height 215
type textarea "wh"
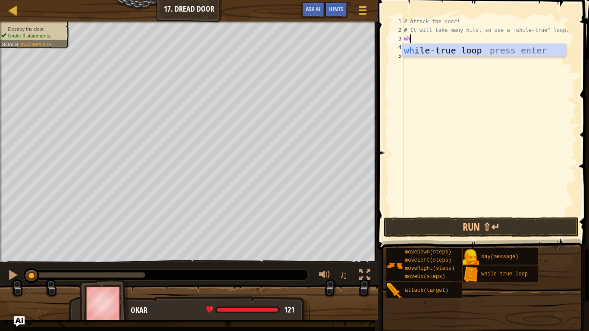
scroll to position [4, 0]
click at [425, 51] on div "wh ile-true loop press enter" at bounding box center [483, 63] width 163 height 39
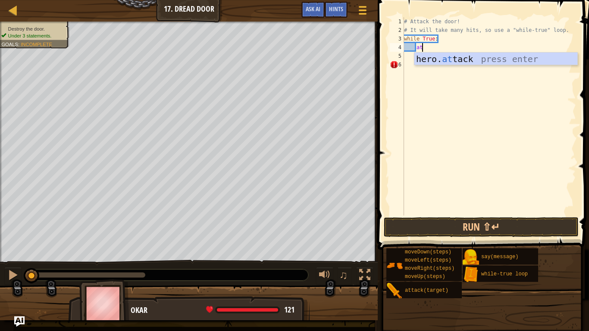
scroll to position [4, 3]
click at [472, 59] on div "hero. att ack press enter" at bounding box center [495, 72] width 163 height 39
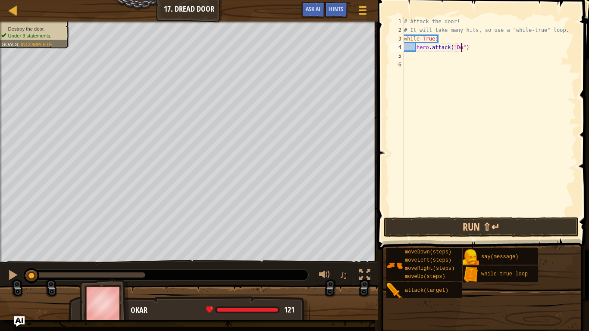
scroll to position [4, 9]
type textarea "hero.attack("Door")"
click at [495, 226] on button "Run ⇧↵" at bounding box center [481, 227] width 195 height 20
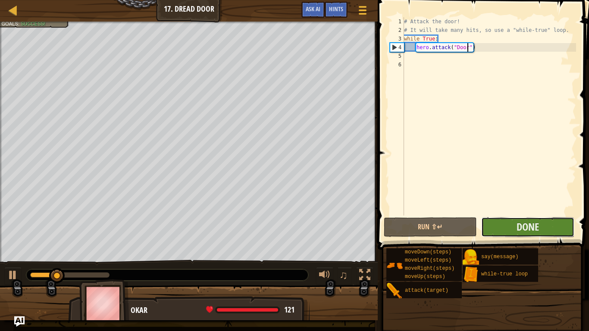
click at [506, 224] on button "Done" at bounding box center [527, 227] width 93 height 20
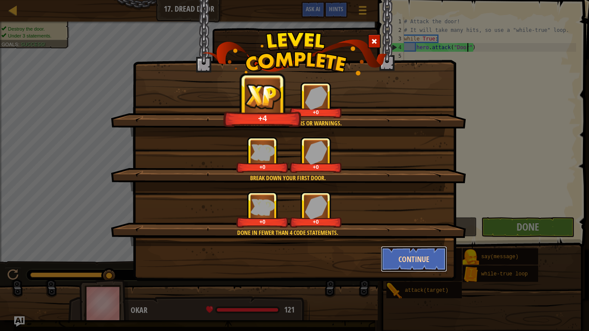
click at [396, 253] on button "Continue" at bounding box center [414, 259] width 67 height 26
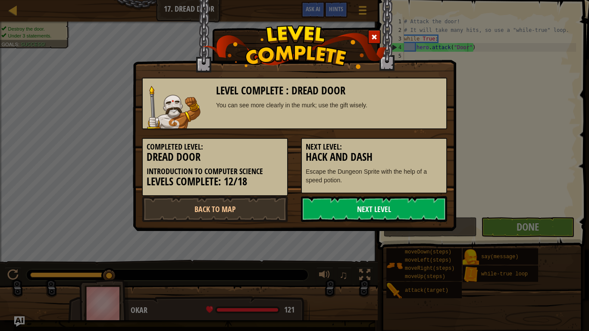
click at [362, 204] on link "Next Level" at bounding box center [374, 209] width 146 height 26
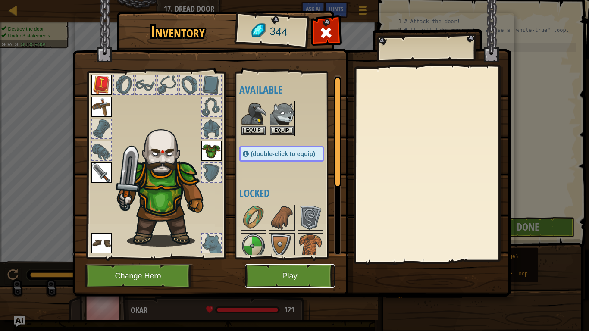
click at [281, 268] on button "Play" at bounding box center [290, 276] width 90 height 24
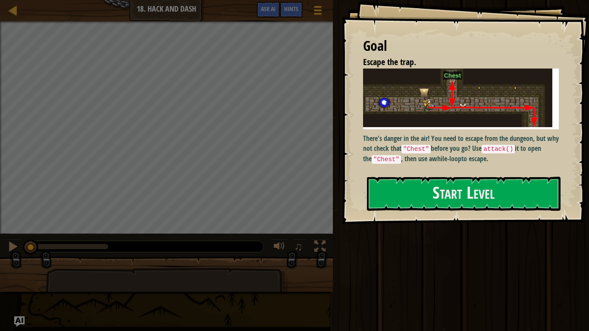
click at [430, 175] on div "Goal Escape the trap. There's danger in the air! You need to escape from the du…" at bounding box center [464, 112] width 247 height 224
click at [439, 185] on button "Start Level" at bounding box center [464, 194] width 194 height 34
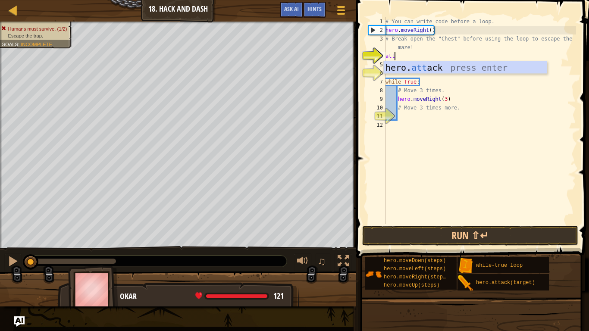
scroll to position [4, 1]
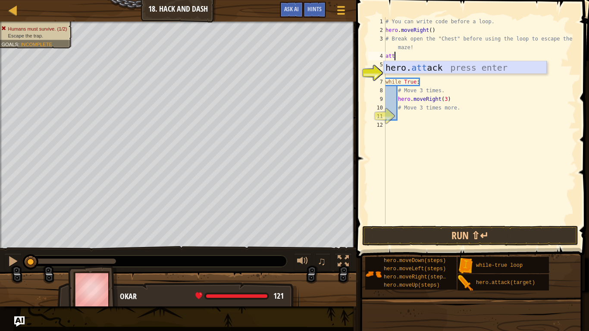
click at [433, 66] on div "hero. att ack press enter" at bounding box center [465, 80] width 163 height 39
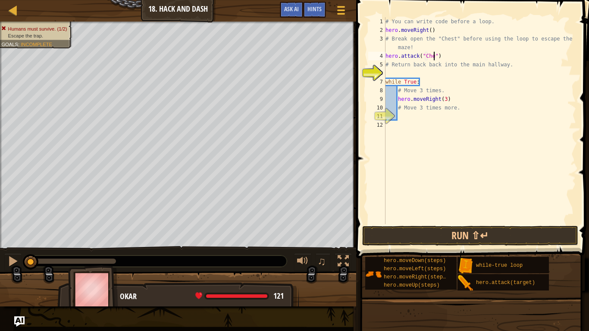
type textarea "hero.attack("Chest")"
click at [429, 117] on div "# You can write code before a loop. hero . moveRight ( ) # Break open the "Ches…" at bounding box center [480, 129] width 192 height 224
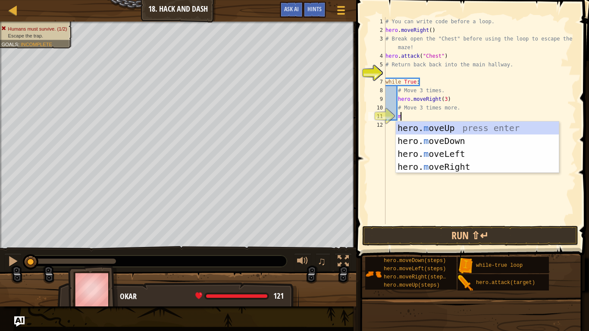
scroll to position [4, 2]
type textarea "mo"
click at [449, 137] on div "hero. mo veUp press enter hero. mo veDown press enter hero. mo veLeft press ent…" at bounding box center [477, 161] width 163 height 78
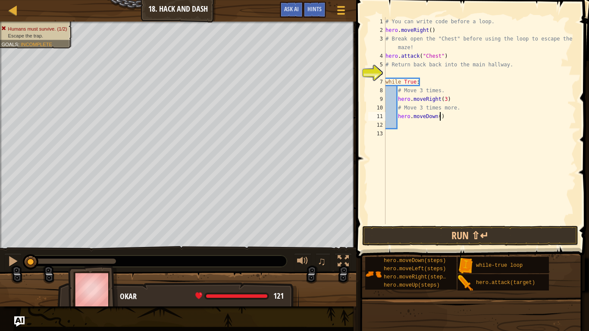
click at [438, 117] on div "# You can write code before a loop. hero . moveRight ( ) # Break open the "Ches…" at bounding box center [480, 129] width 192 height 224
type textarea "hero.moveDown(3)"
click at [512, 236] on button "Run ⇧↵" at bounding box center [470, 236] width 216 height 20
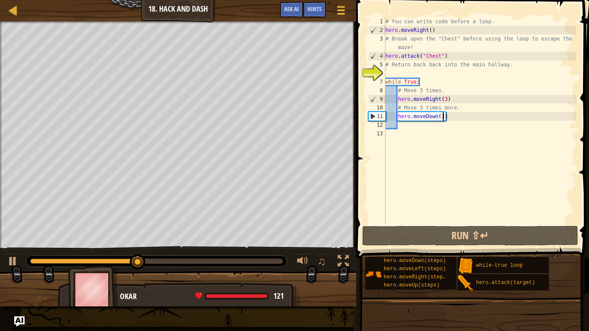
click at [403, 72] on div "# You can write code before a loop. hero . moveRight ( ) # Break open the "Ches…" at bounding box center [480, 129] width 192 height 224
type textarea "mo"
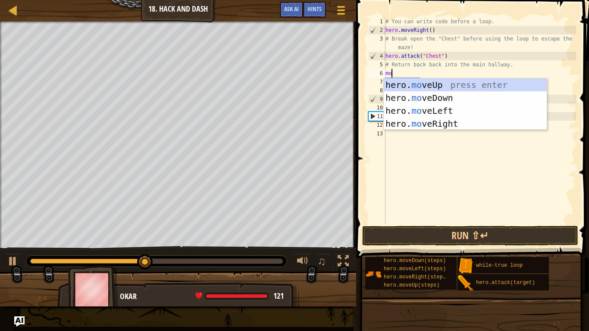
scroll to position [4, 0]
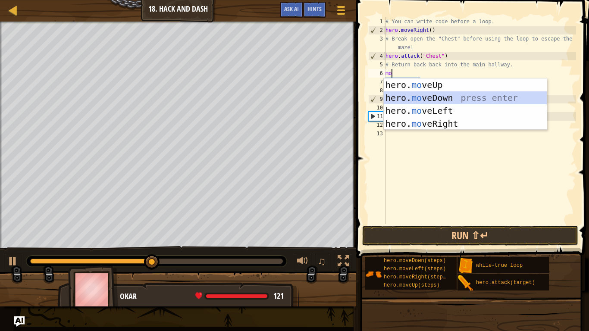
click at [410, 99] on div "hero. mo veUp press enter hero. mo veDown press enter hero. mo veLeft press ent…" at bounding box center [465, 117] width 163 height 78
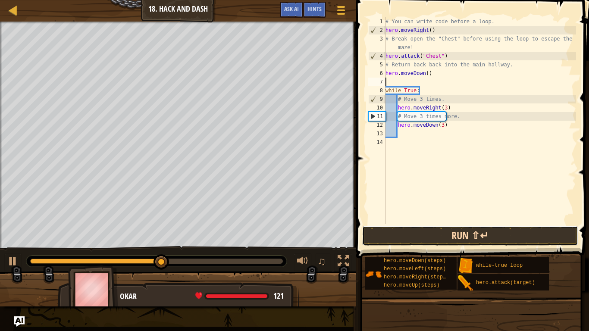
click at [432, 231] on button "Run ⇧↵" at bounding box center [470, 236] width 216 height 20
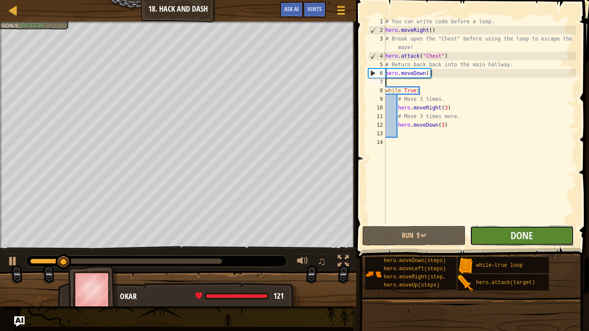
click at [559, 232] on button "Done" at bounding box center [521, 236] width 103 height 20
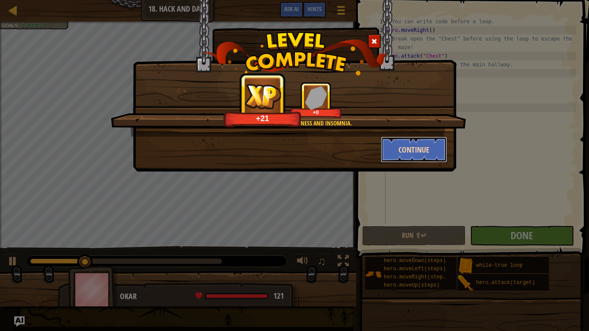
click at [423, 150] on button "Continue" at bounding box center [414, 150] width 67 height 26
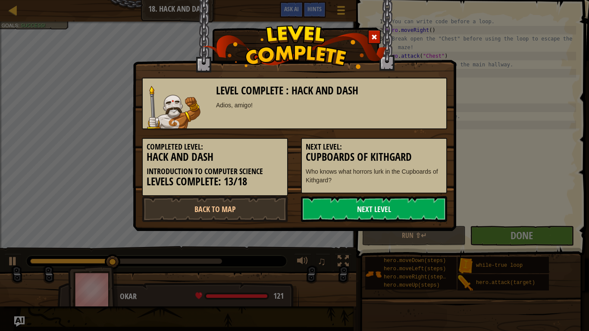
click at [366, 210] on link "Next Level" at bounding box center [374, 209] width 146 height 26
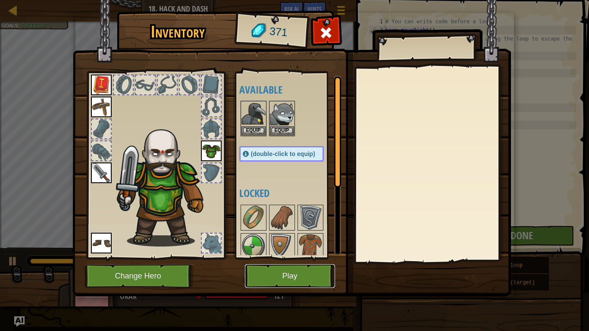
click at [288, 278] on button "Play" at bounding box center [290, 276] width 90 height 24
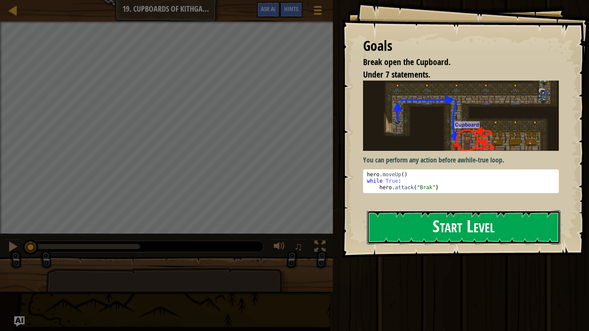
click at [387, 234] on button "Start Level" at bounding box center [464, 227] width 194 height 34
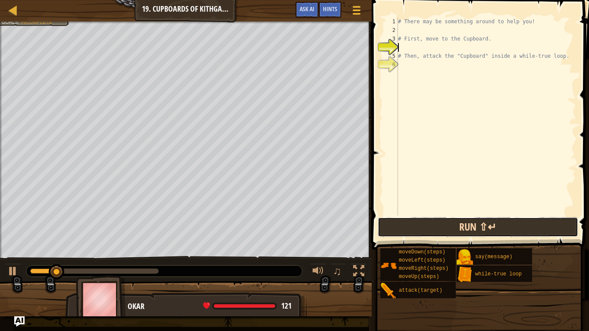
click at [456, 220] on button "Run ⇧↵" at bounding box center [478, 227] width 201 height 20
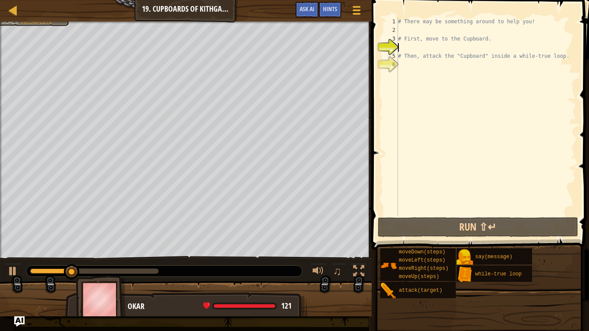
click at [446, 32] on div "# There may be something around to help you! # First, move to the Cupboard. # T…" at bounding box center [486, 124] width 180 height 215
type textarea "mo"
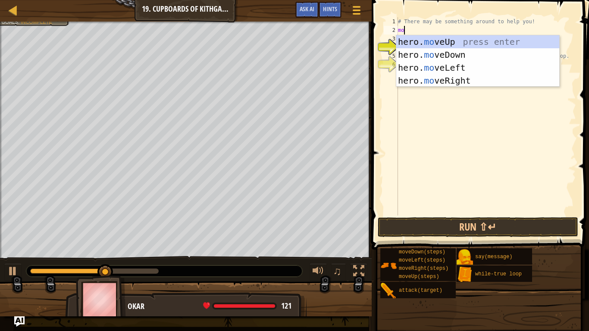
scroll to position [4, 0]
click at [443, 41] on div "hero. mo veUp press enter hero. mo veDown press enter hero. mo veLeft press ent…" at bounding box center [477, 74] width 163 height 78
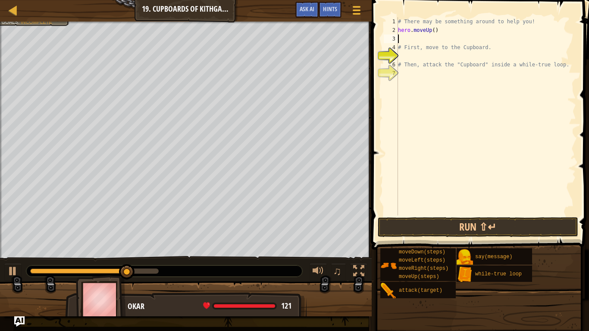
type textarea "mo"
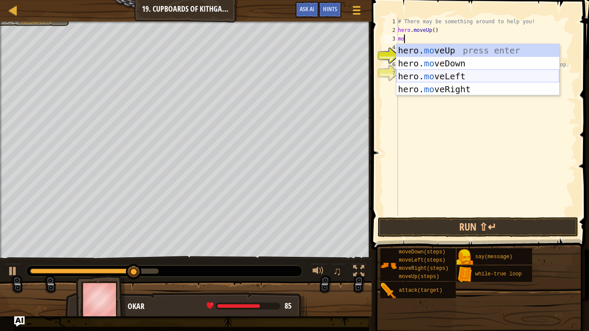
click at [459, 90] on div "hero. mo veUp press enter hero. mo veDown press enter hero. mo veLeft press ent…" at bounding box center [477, 83] width 163 height 78
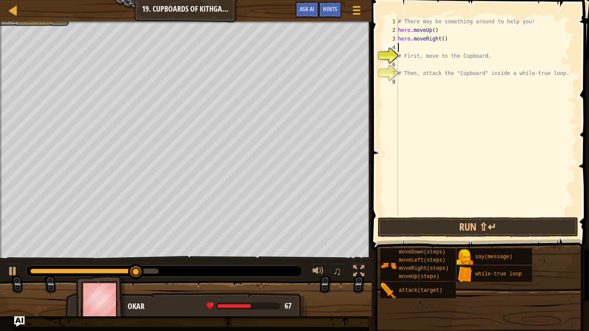
scroll to position [4, 0]
click at [443, 39] on div "# There may be something around to help you! hero . moveUp ( ) hero . moveRight…" at bounding box center [486, 124] width 180 height 215
type textarea "hero.moveRight(2)"
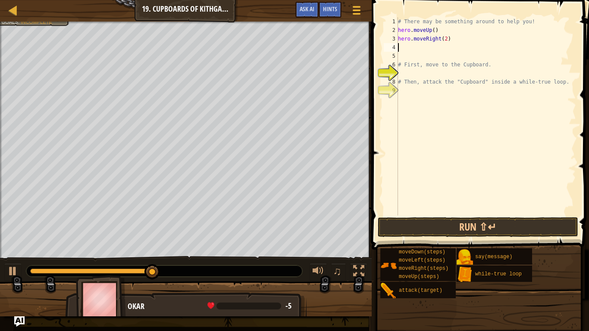
type textarea "mo"
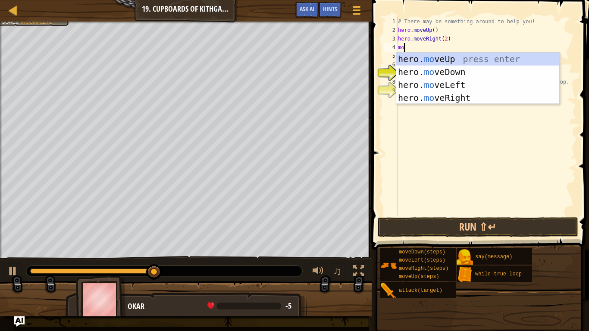
scroll to position [4, 0]
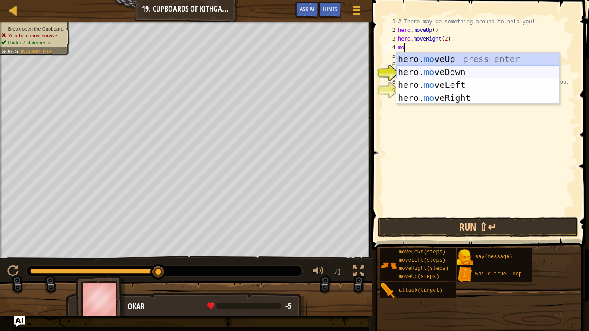
click at [455, 71] on div "hero. mo veUp press enter hero. mo veDown press enter hero. mo veLeft press ent…" at bounding box center [477, 92] width 163 height 78
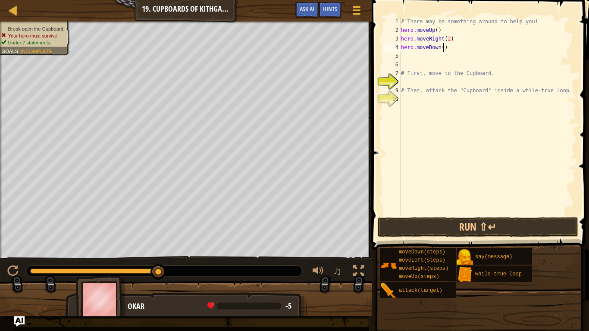
click at [442, 47] on div "# There may be something around to help you! hero . moveUp ( ) hero . moveRight…" at bounding box center [487, 124] width 177 height 215
type textarea "hero.moveDown(2)"
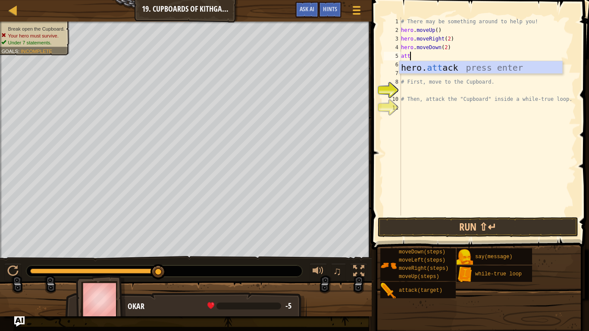
scroll to position [4, 1]
click at [503, 68] on div "hero. att ack press enter" at bounding box center [480, 80] width 163 height 39
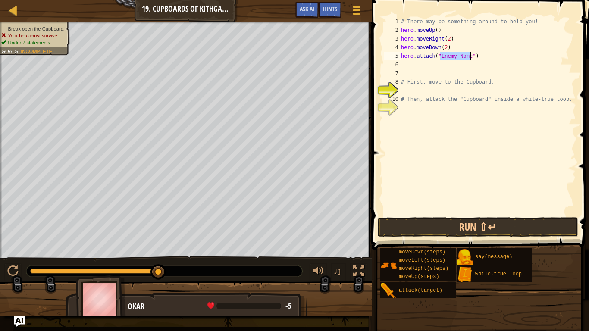
click at [503, 68] on div "# There may be something around to help you! hero . moveUp ( ) hero . moveRight…" at bounding box center [487, 124] width 177 height 215
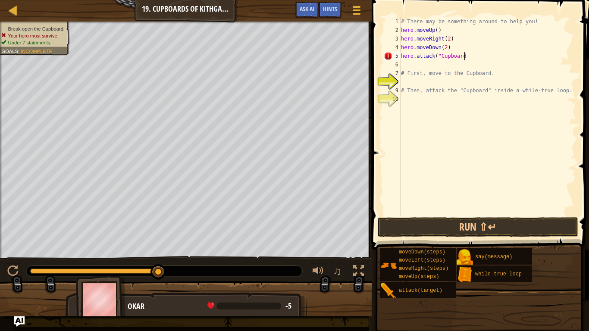
scroll to position [4, 9]
click at [521, 226] on button "Run ⇧↵" at bounding box center [478, 227] width 201 height 20
type textarea "hero.attack("Cupboard")"
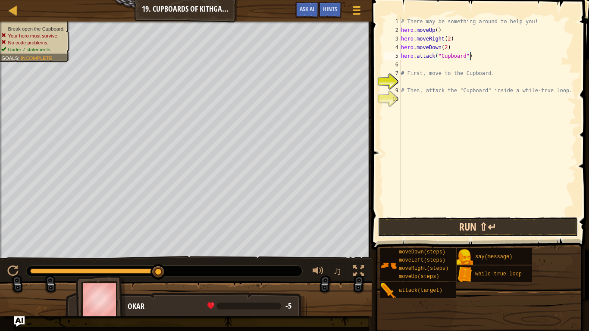
click at [436, 235] on button "Run ⇧↵" at bounding box center [478, 227] width 201 height 20
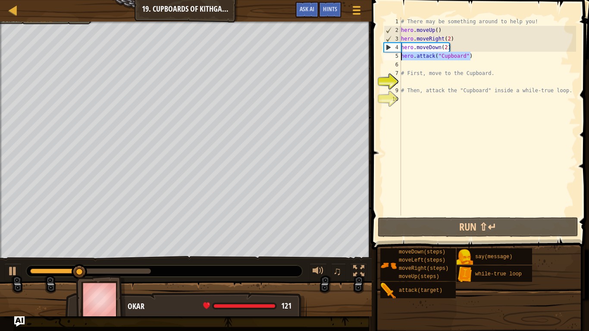
drag, startPoint x: 471, startPoint y: 54, endPoint x: 389, endPoint y: 54, distance: 81.9
click at [389, 54] on div "hero.attack("Cupboard") 1 2 3 4 5 6 7 8 9 10 # There may be something around to…" at bounding box center [479, 116] width 194 height 198
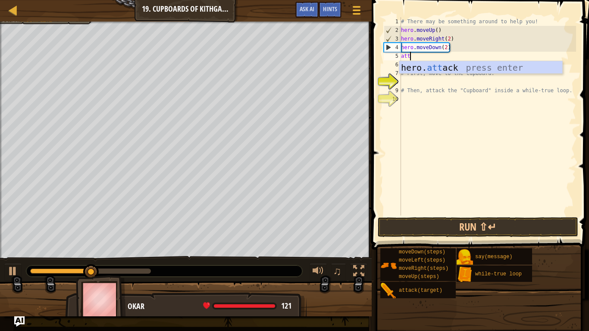
scroll to position [4, 1]
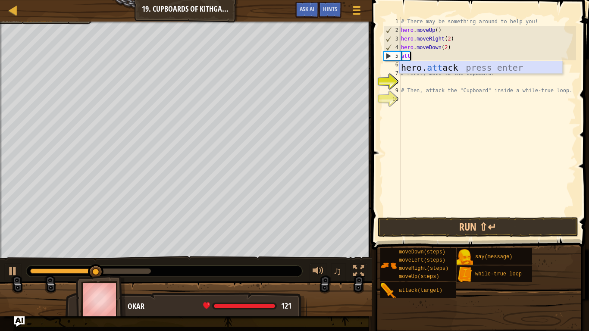
click at [443, 67] on div "hero. att ack press enter" at bounding box center [480, 80] width 163 height 39
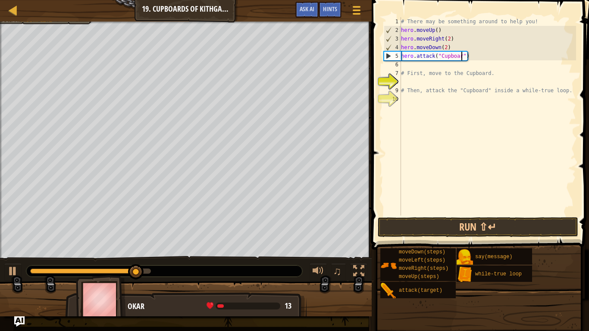
scroll to position [4, 9]
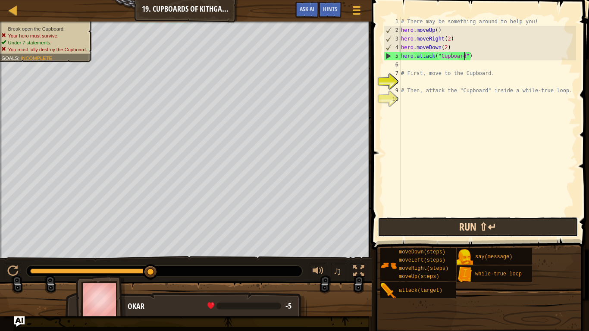
click at [478, 225] on button "Run ⇧↵" at bounding box center [478, 227] width 201 height 20
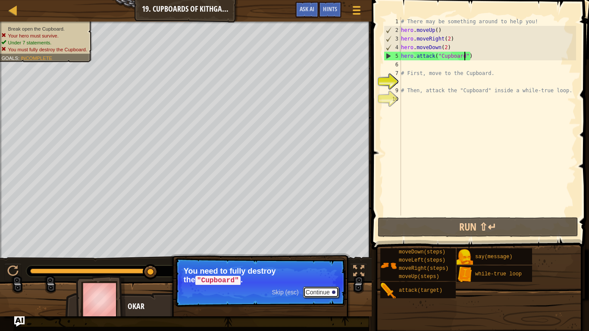
click at [322, 278] on button "Continue" at bounding box center [321, 292] width 36 height 11
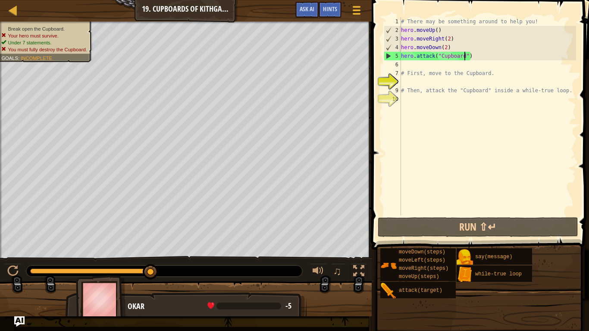
click at [460, 56] on div "# There may be something around to help you! hero . moveUp ( ) hero . moveRight…" at bounding box center [487, 124] width 177 height 215
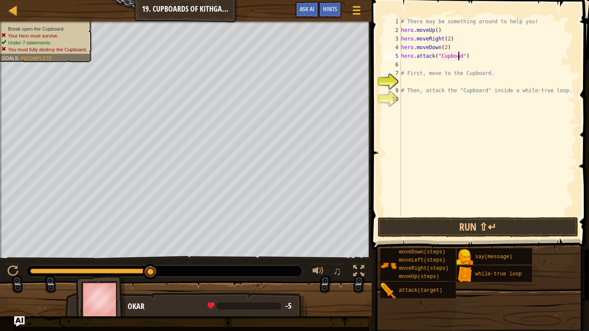
scroll to position [4, 9]
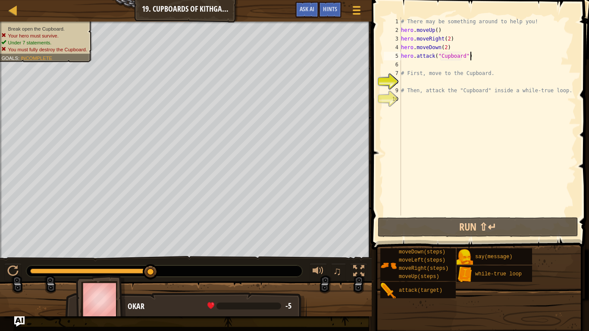
click at [475, 58] on div "# There may be something around to help you! hero . moveUp ( ) hero . moveRight…" at bounding box center [487, 124] width 177 height 215
click at [465, 58] on div "# There may be something around to help you! hero . moveUp ( ) hero . moveRight…" at bounding box center [487, 124] width 177 height 215
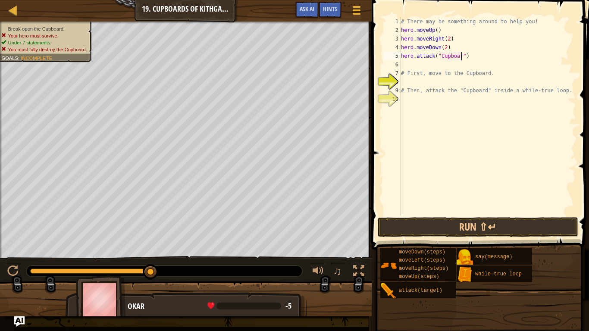
scroll to position [4, 9]
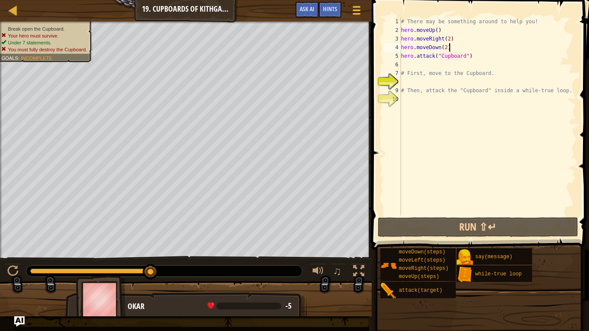
click at [497, 47] on div "# There may be something around to help you! hero . moveUp ( ) hero . moveRight…" at bounding box center [487, 124] width 177 height 215
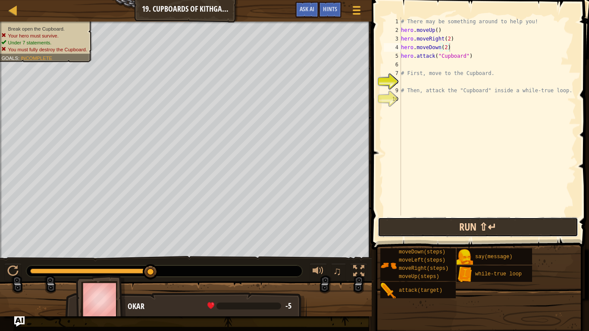
click at [437, 231] on button "Run ⇧↵" at bounding box center [478, 227] width 201 height 20
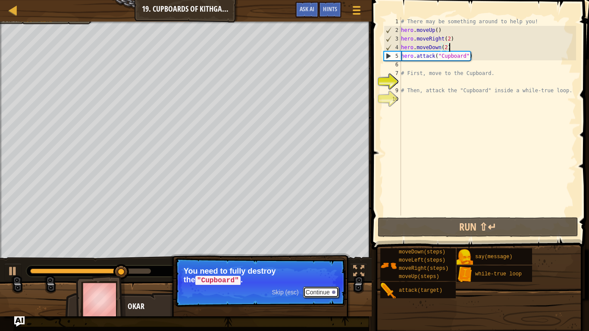
click at [323, 278] on button "Continue" at bounding box center [321, 292] width 36 height 11
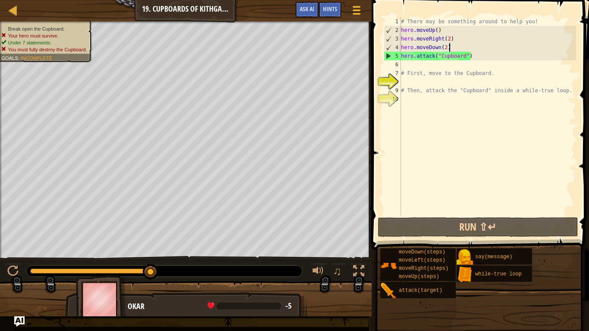
click at [399, 72] on div "7" at bounding box center [392, 73] width 17 height 9
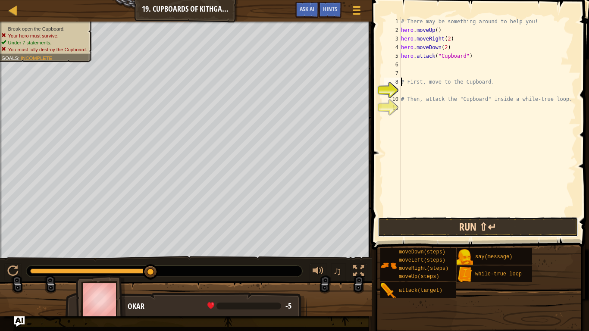
click at [444, 222] on button "Run ⇧↵" at bounding box center [478, 227] width 201 height 20
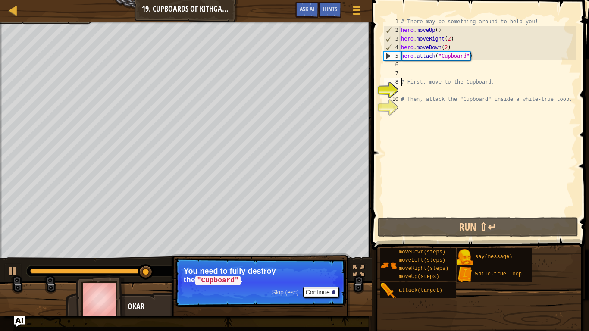
click at [477, 59] on div "# There may be something around to help you! hero . moveUp ( ) hero . moveRight…" at bounding box center [487, 124] width 177 height 215
type textarea "hero.attack("Cupboard")"
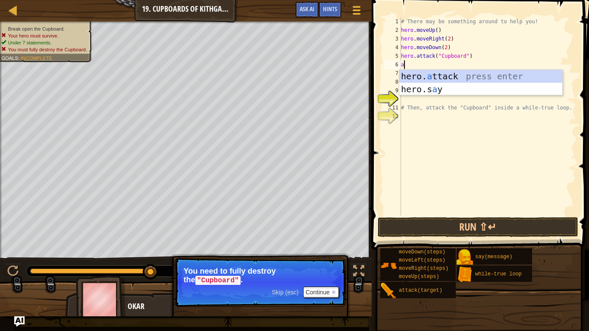
scroll to position [4, 1]
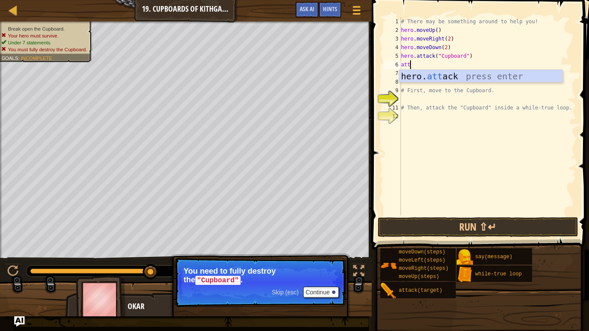
click at [492, 76] on div "hero. att ack press enter" at bounding box center [480, 89] width 163 height 39
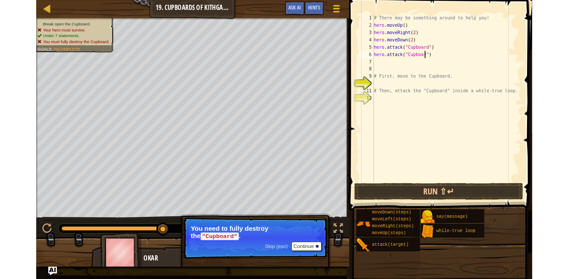
scroll to position [4, 9]
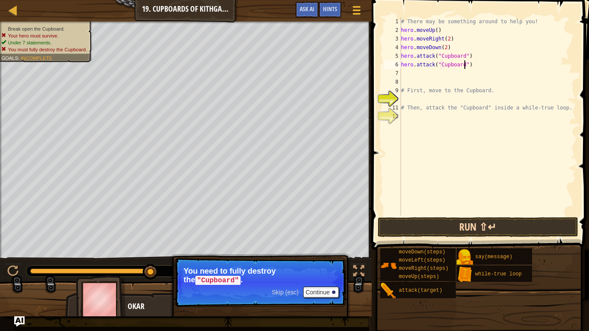
type textarea "hero.attack("Cupboard")"
click at [501, 228] on button "Run ⇧↵" at bounding box center [478, 227] width 201 height 20
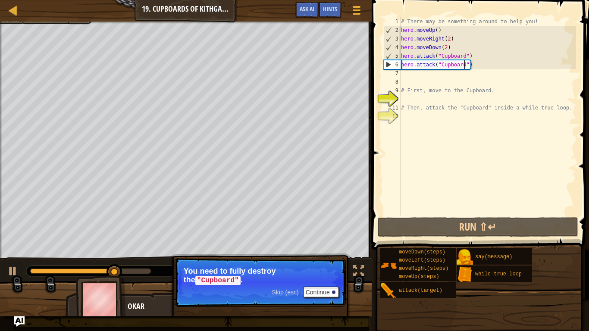
click at [272, 278] on span "Skip (esc)" at bounding box center [285, 292] width 27 height 7
